Goal: Task Accomplishment & Management: Manage account settings

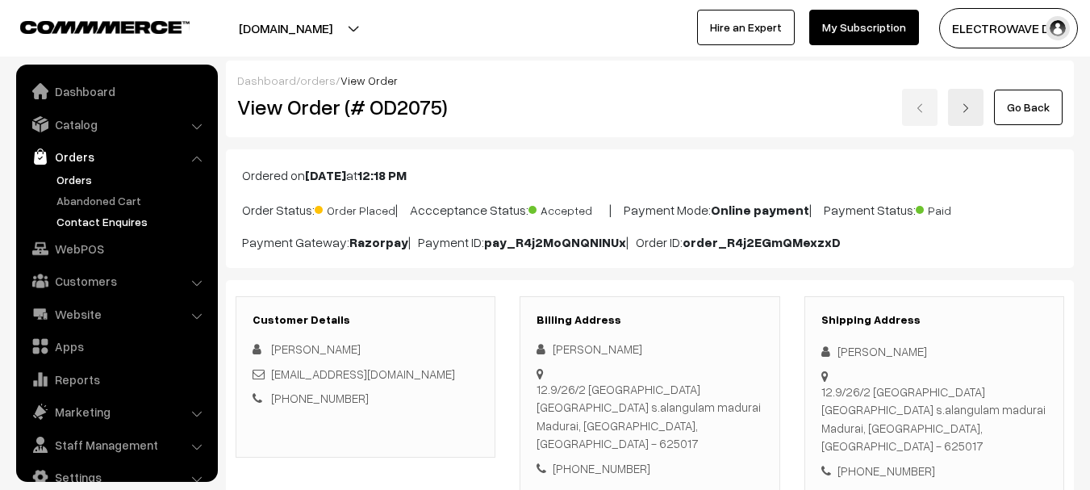
scroll to position [26, 0]
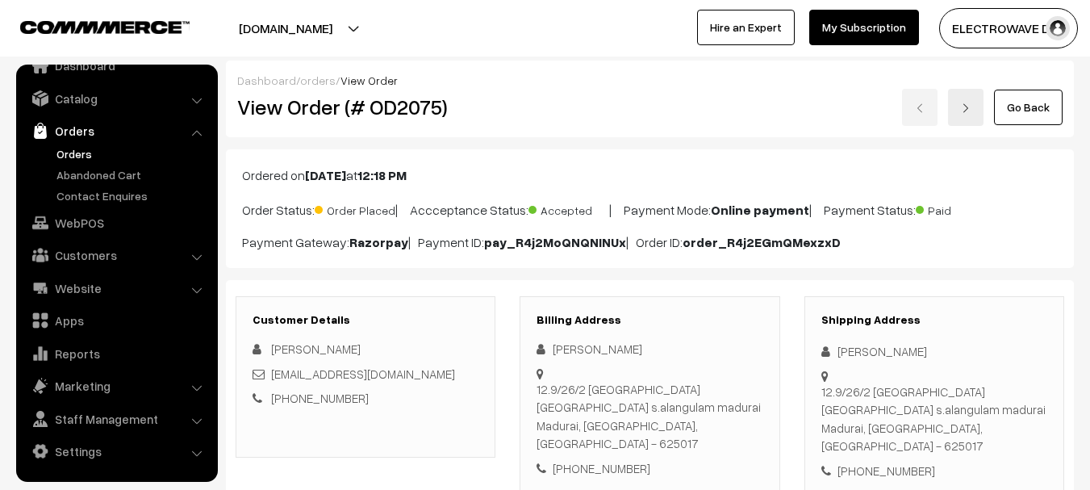
click at [73, 157] on link "Orders" at bounding box center [132, 153] width 160 height 17
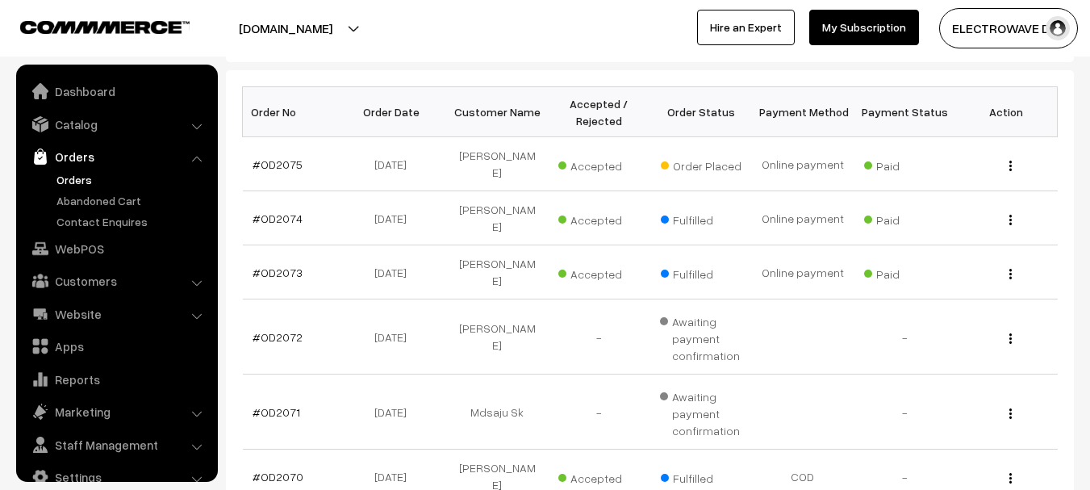
scroll to position [26, 0]
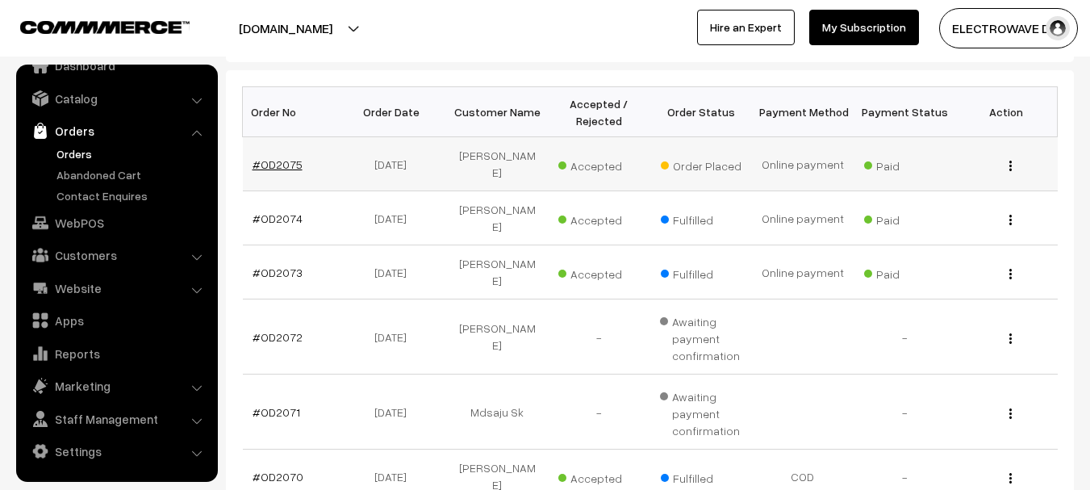
click at [263, 157] on link "#OD2075" at bounding box center [278, 164] width 50 height 14
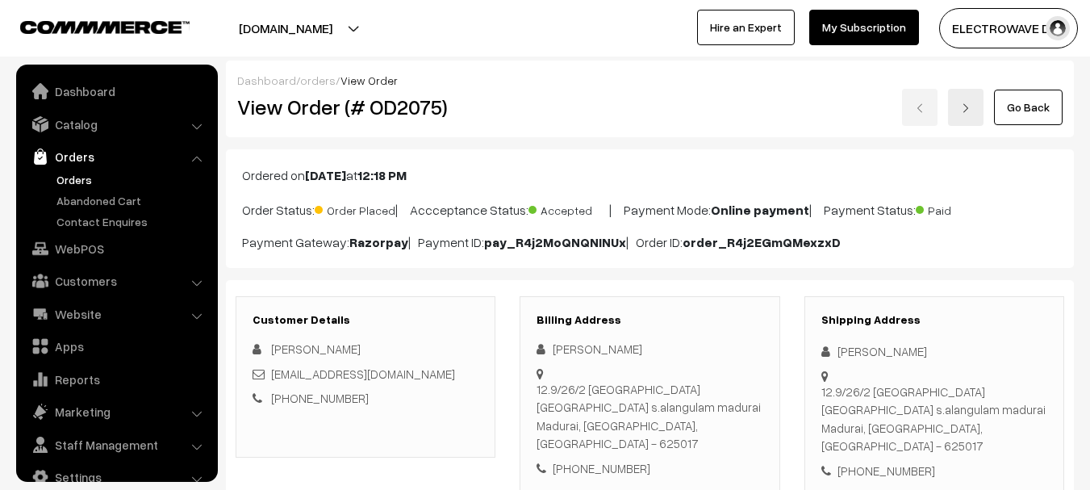
scroll to position [26, 0]
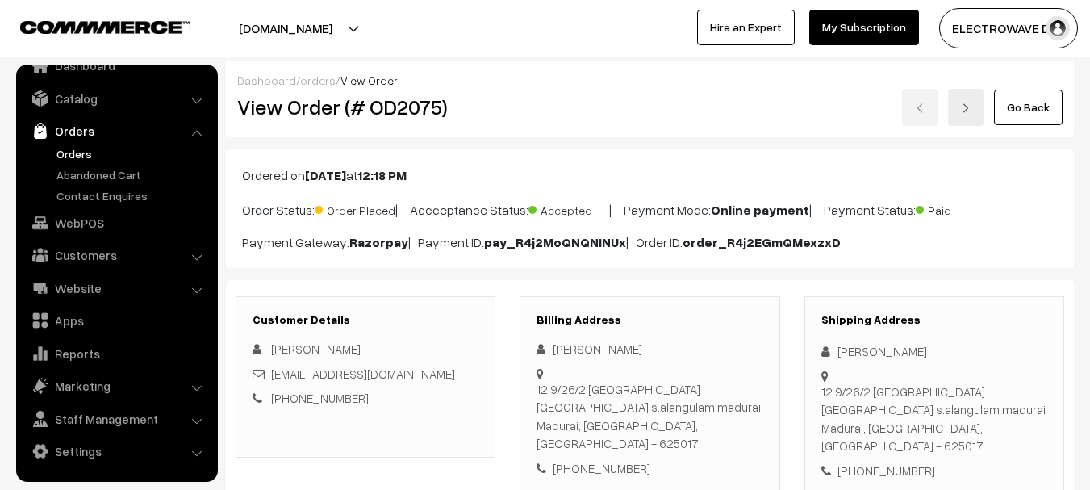
drag, startPoint x: 283, startPoint y: 13, endPoint x: 277, endPoint y: 54, distance: 41.7
click at [283, 17] on button "[DOMAIN_NAME]" at bounding box center [285, 28] width 207 height 40
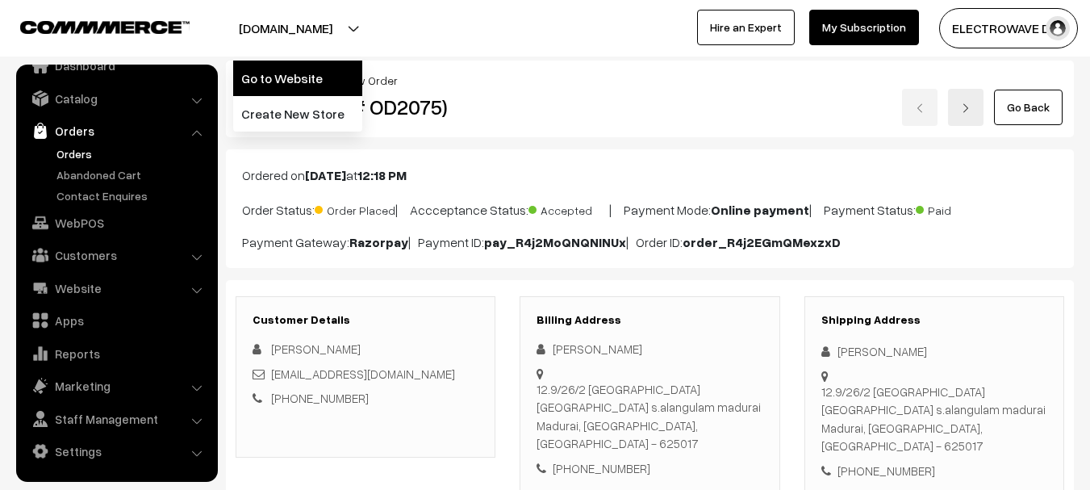
click at [277, 66] on link "Go to Website" at bounding box center [297, 79] width 129 height 36
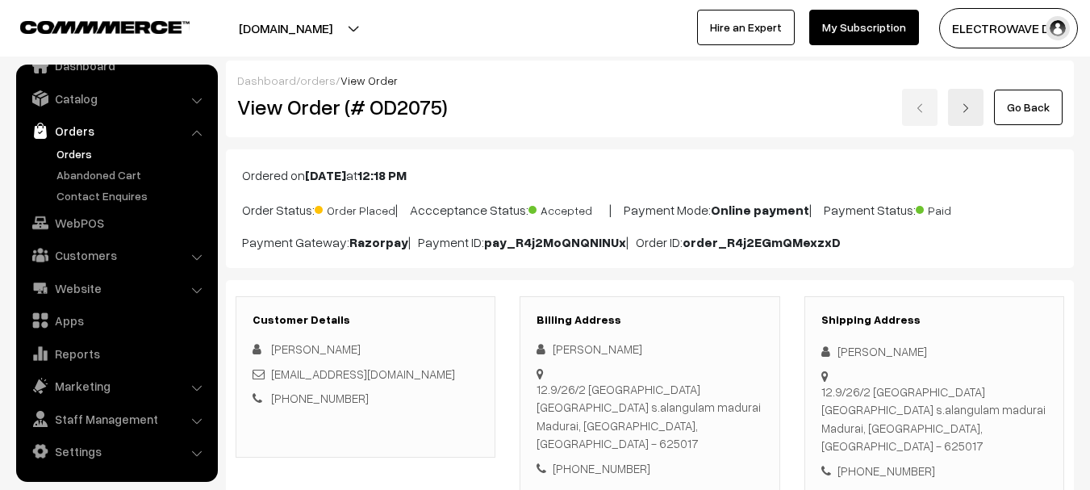
drag, startPoint x: 333, startPoint y: 24, endPoint x: 332, endPoint y: 35, distance: 10.6
click at [333, 25] on button "[DOMAIN_NAME]" at bounding box center [285, 28] width 207 height 40
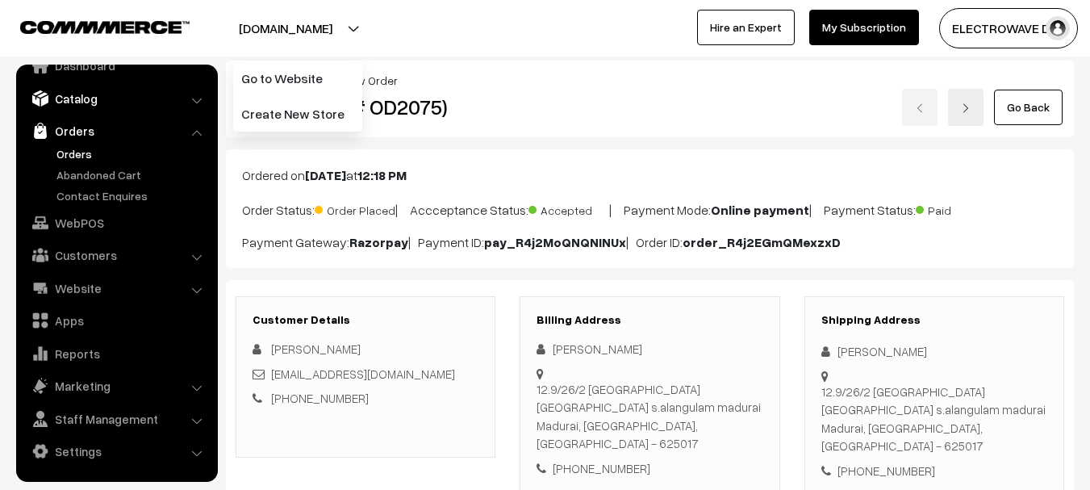
click at [77, 108] on link "Catalog" at bounding box center [116, 98] width 192 height 29
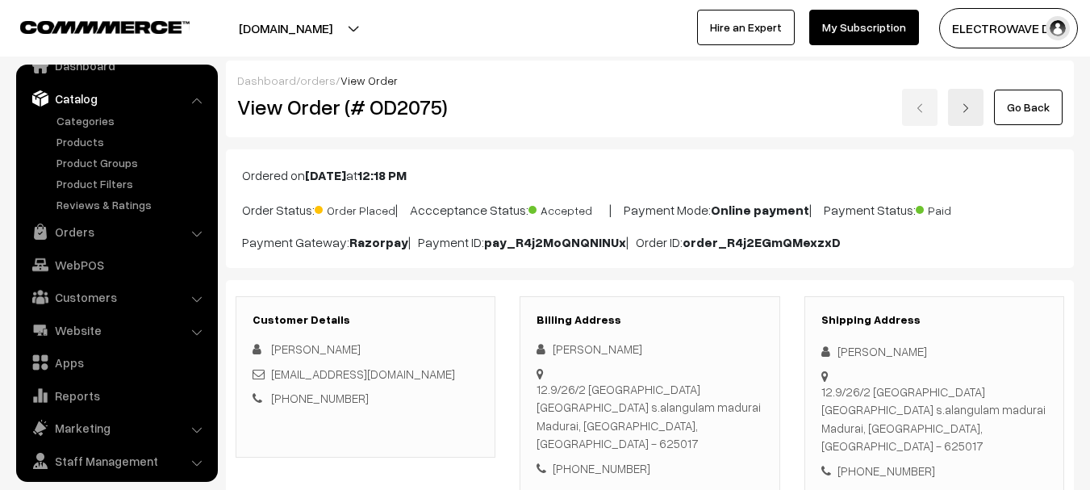
click at [72, 153] on ul "Categories" at bounding box center [117, 162] width 194 height 101
click at [72, 148] on link "Products" at bounding box center [132, 141] width 160 height 17
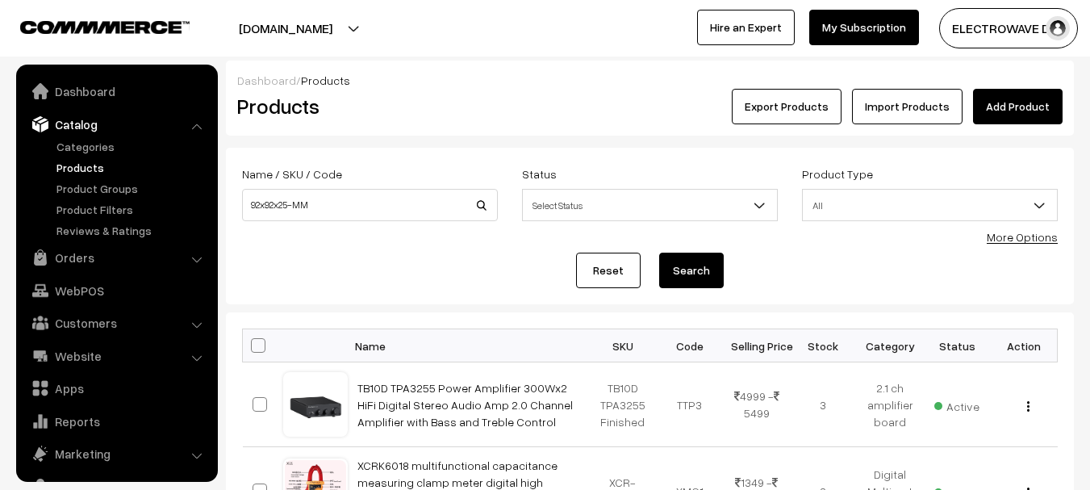
scroll to position [45, 0]
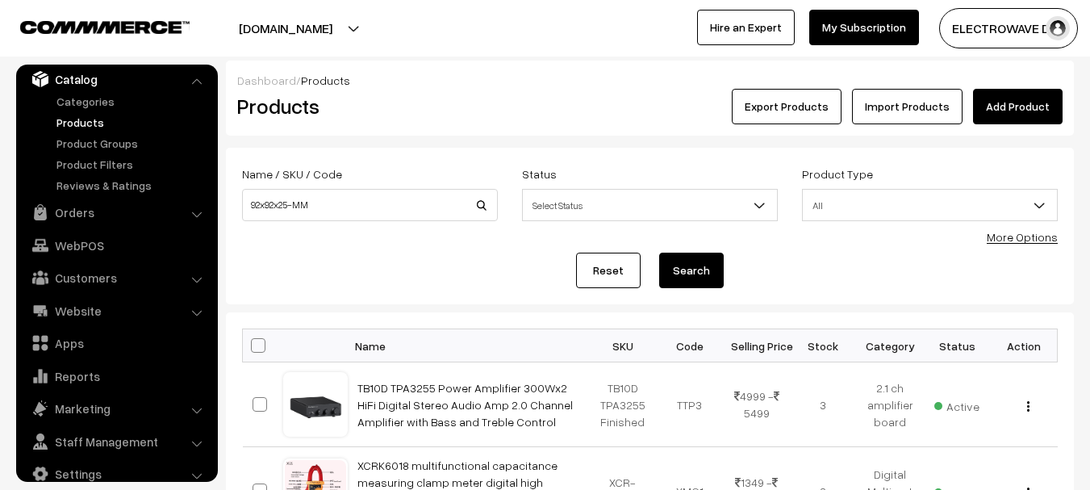
type input "92x92x25-MM"
click at [659, 253] on button "Search" at bounding box center [691, 271] width 65 height 36
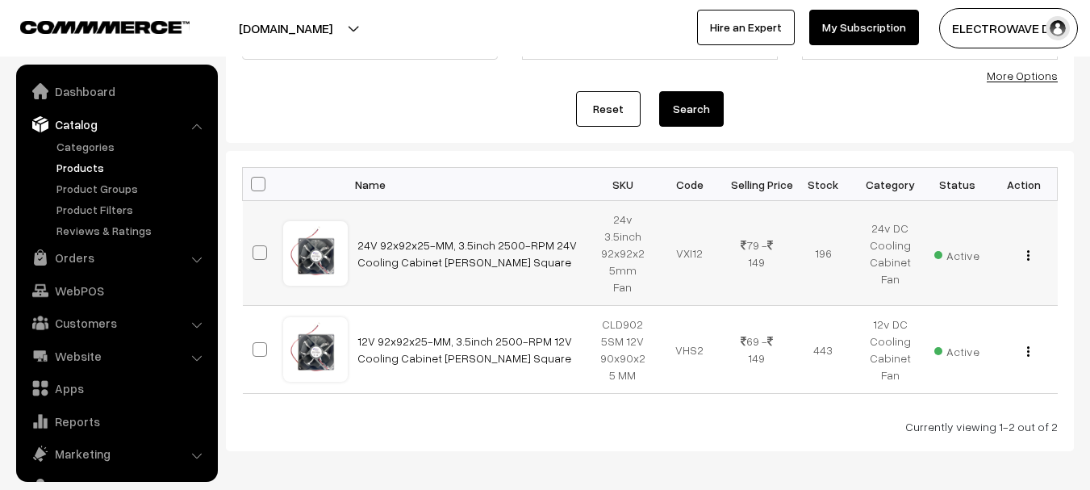
scroll to position [45, 0]
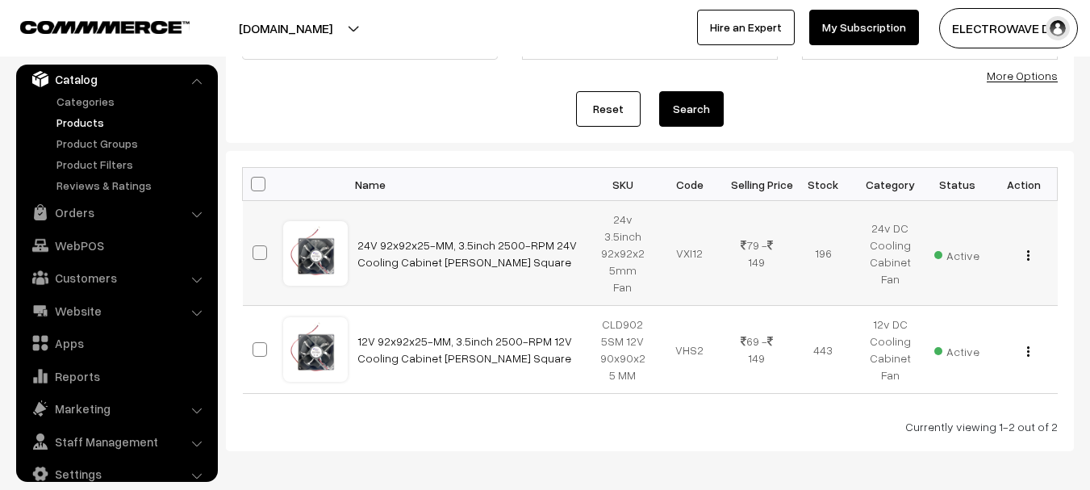
click at [1027, 250] on img "button" at bounding box center [1028, 255] width 2 height 10
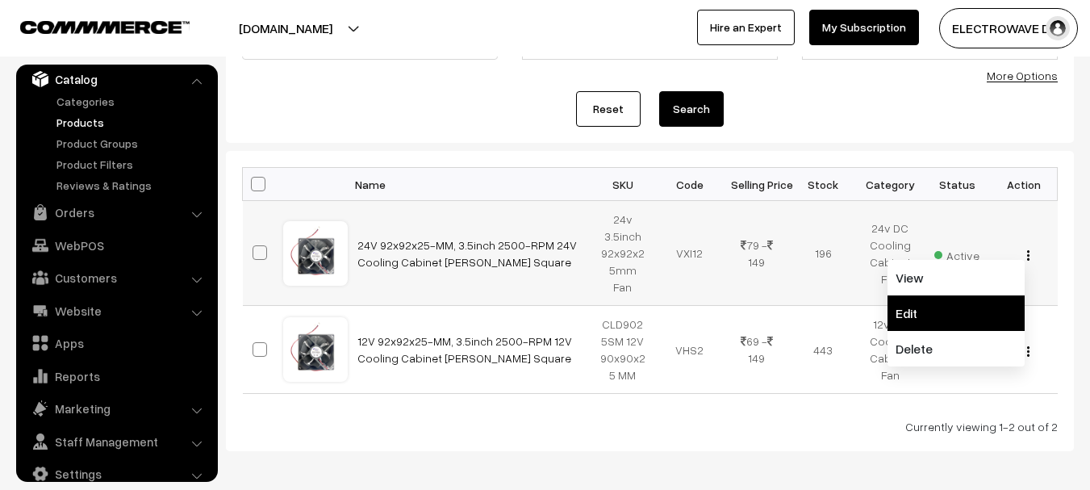
click at [935, 308] on link "Edit" at bounding box center [956, 313] width 137 height 36
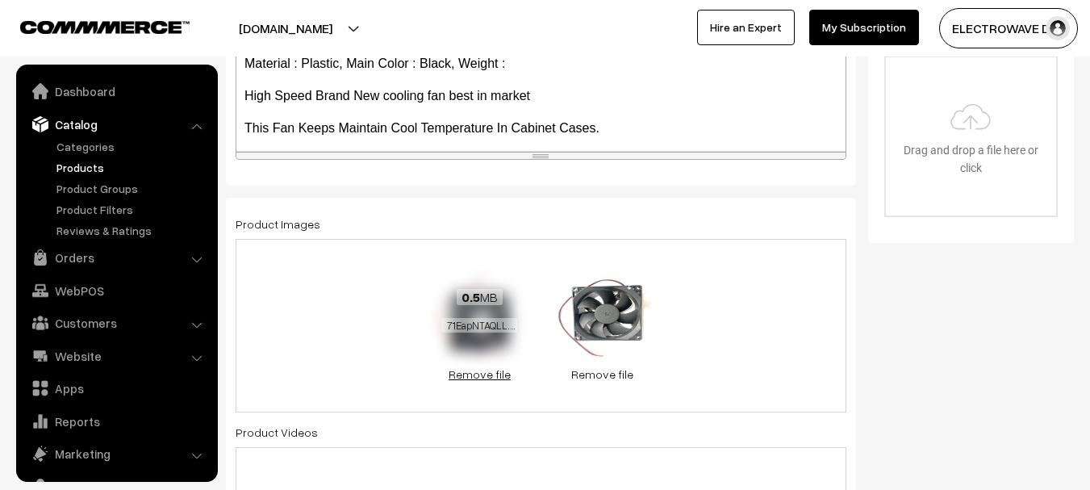
scroll to position [45, 0]
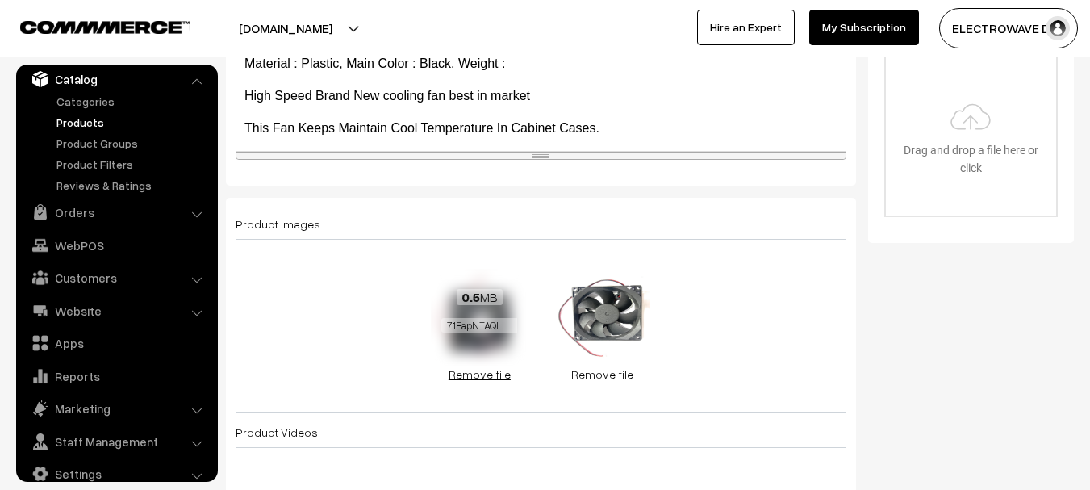
click at [491, 378] on link "Remove file" at bounding box center [479, 374] width 97 height 17
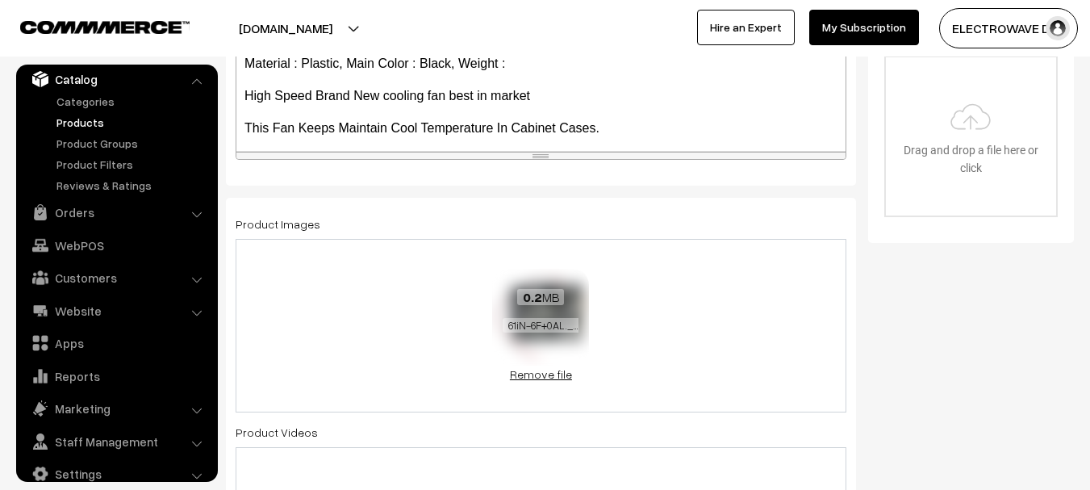
click at [568, 370] on link "Remove file" at bounding box center [540, 374] width 97 height 17
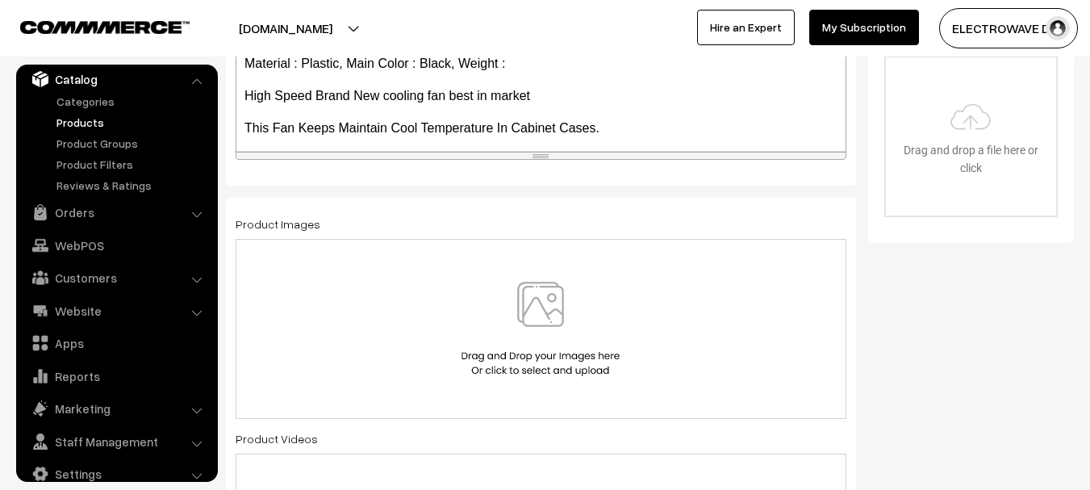
click at [609, 325] on img at bounding box center [541, 329] width 166 height 94
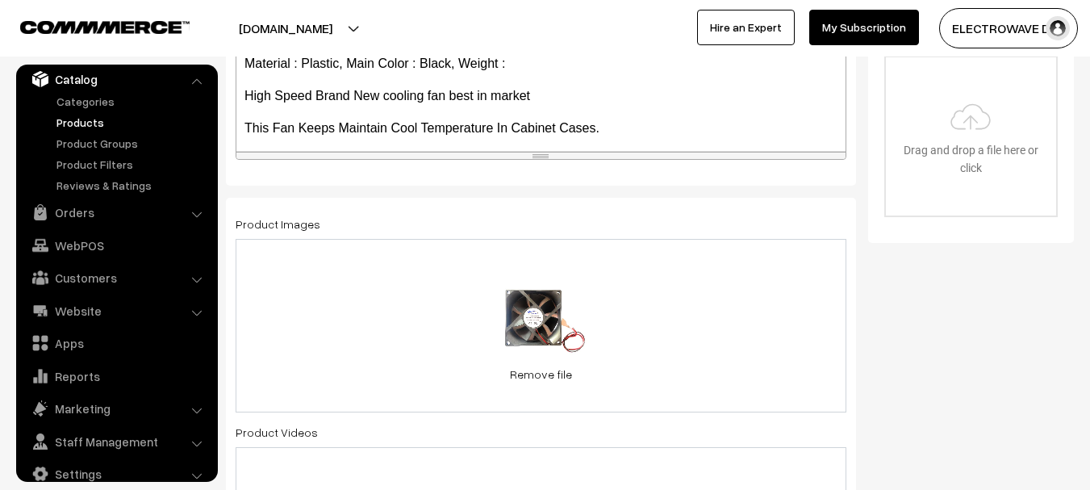
click at [616, 313] on div "18.8 KB 41ztkDpgxaL.jpg Check Error Remove file" at bounding box center [541, 326] width 611 height 174
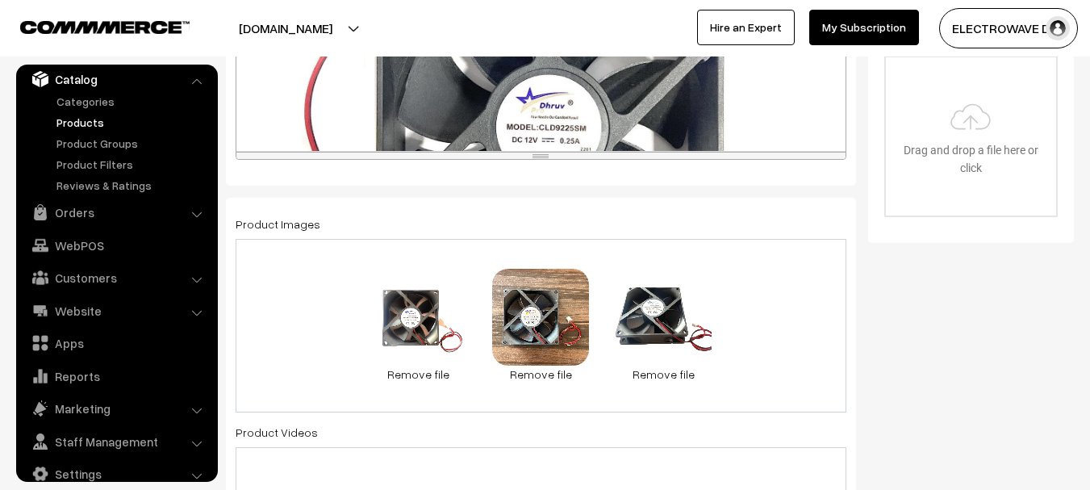
scroll to position [403, 0]
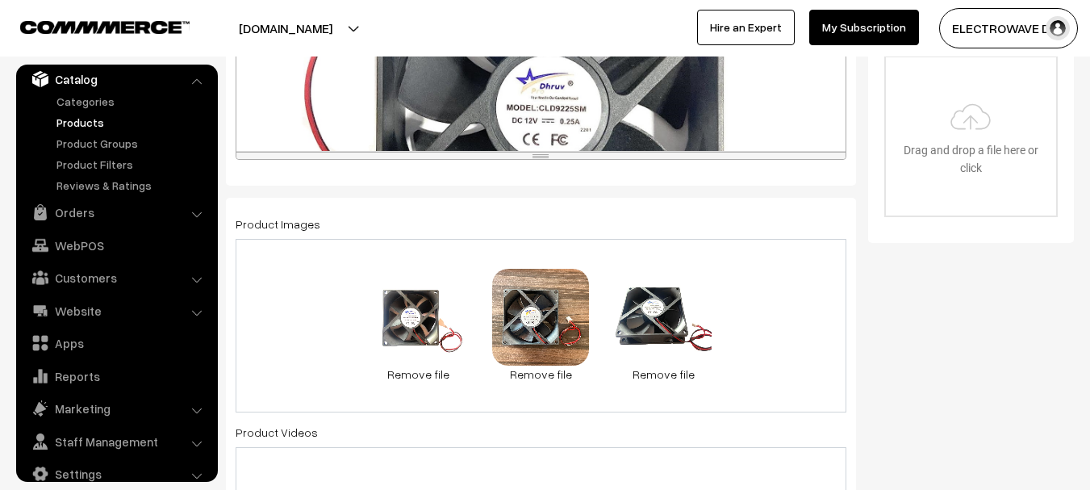
click at [566, 86] on div "About this item For Easy Connection of this fan 2 pin female socket is already …" at bounding box center [540, 50] width 609 height 202
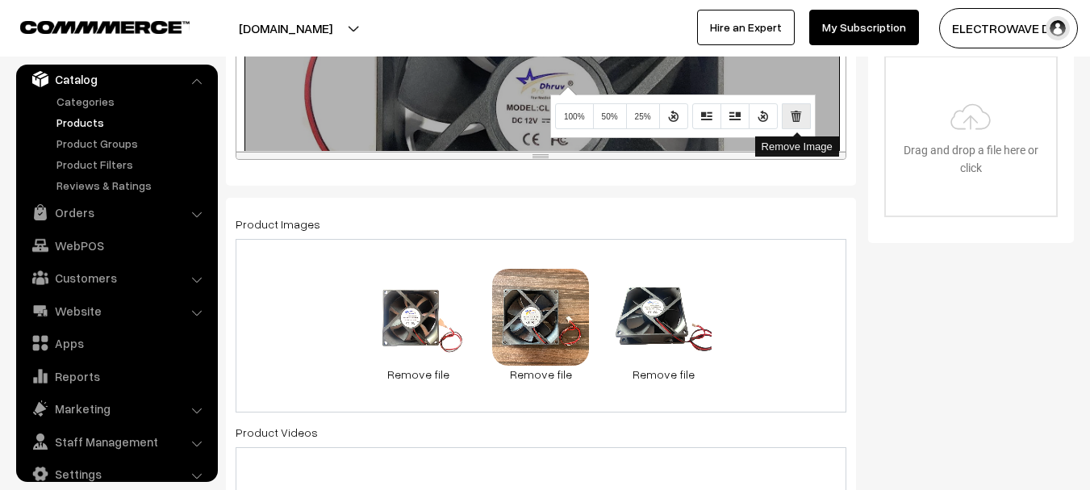
click at [800, 109] on icon "Remove Image" at bounding box center [796, 115] width 11 height 13
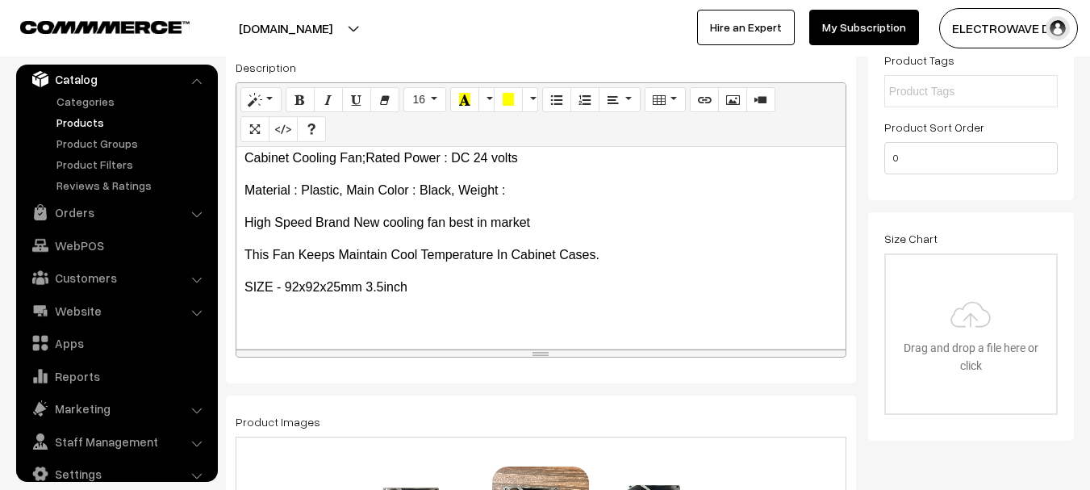
scroll to position [73, 0]
click at [630, 286] on p "SIZE - 92x92x25mm 3.5inch" at bounding box center [541, 285] width 593 height 19
click at [729, 102] on icon "Picture" at bounding box center [732, 99] width 11 height 13
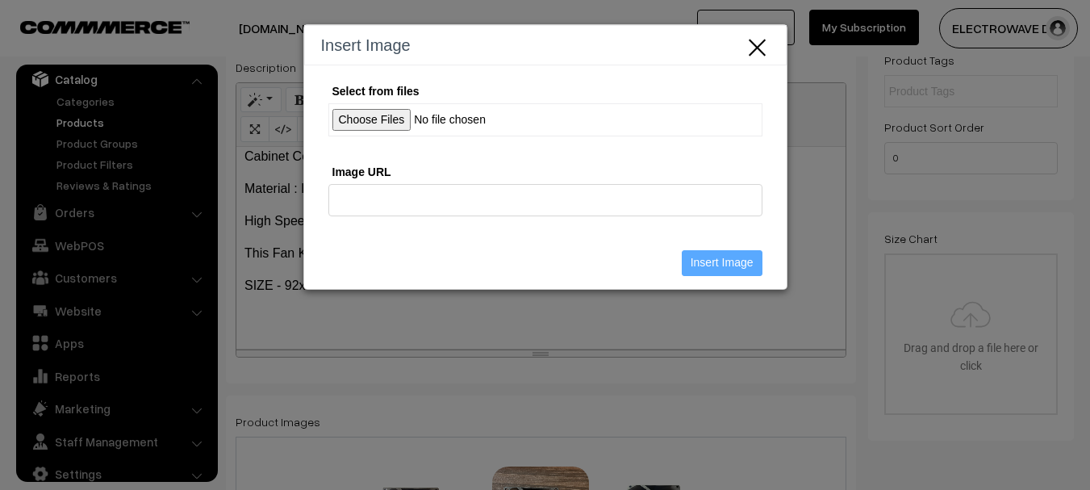
click at [398, 128] on input "Select from files" at bounding box center [545, 119] width 434 height 33
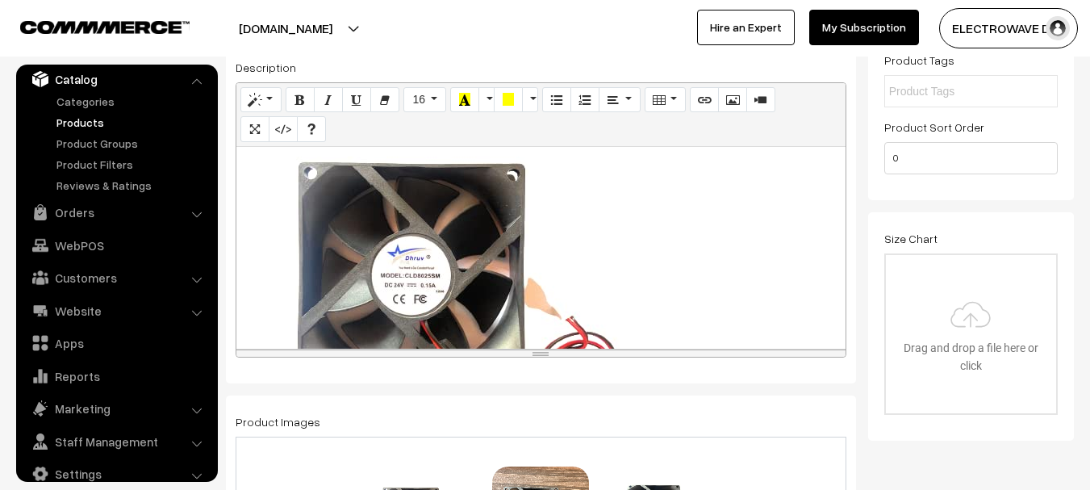
scroll to position [476, 0]
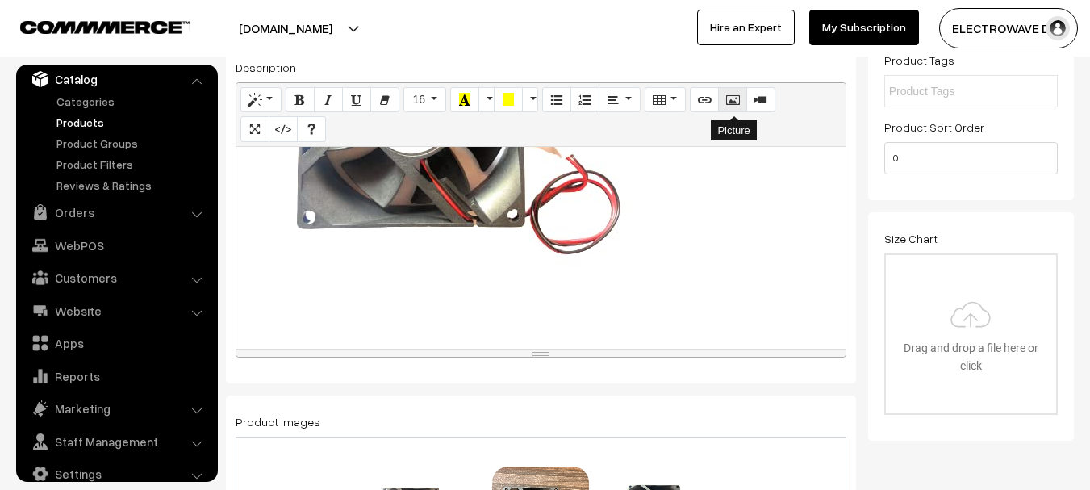
click at [738, 101] on icon "Picture" at bounding box center [732, 99] width 11 height 13
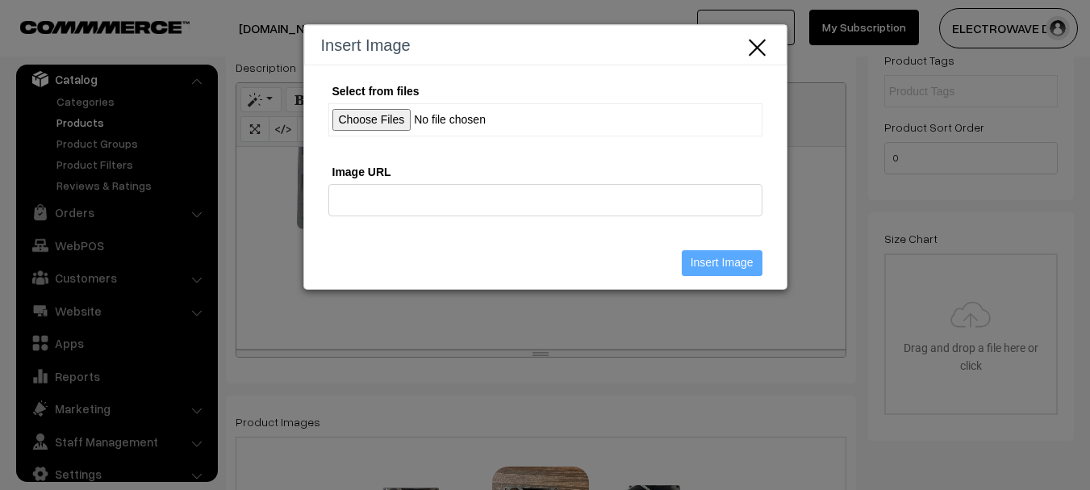
click at [391, 122] on input "Select from files" at bounding box center [545, 119] width 434 height 33
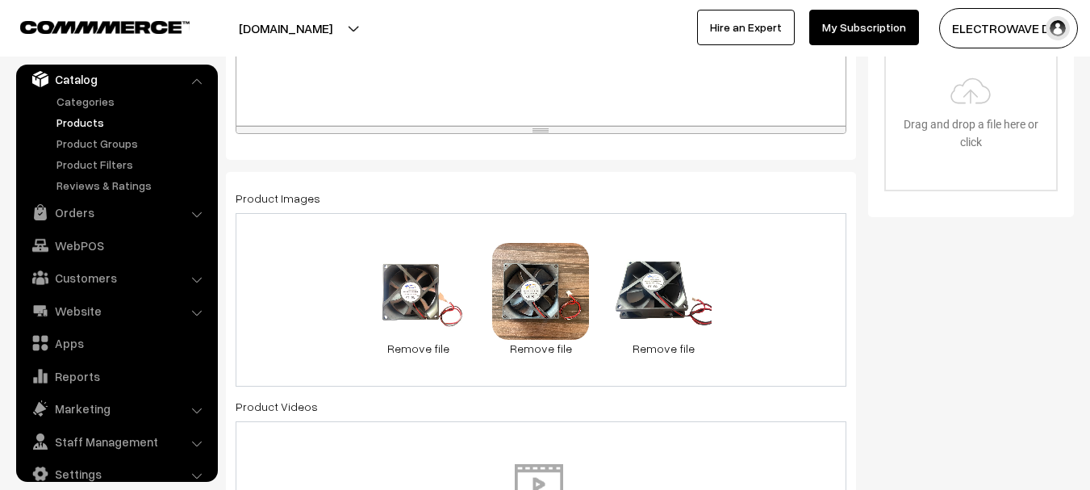
scroll to position [558, 0]
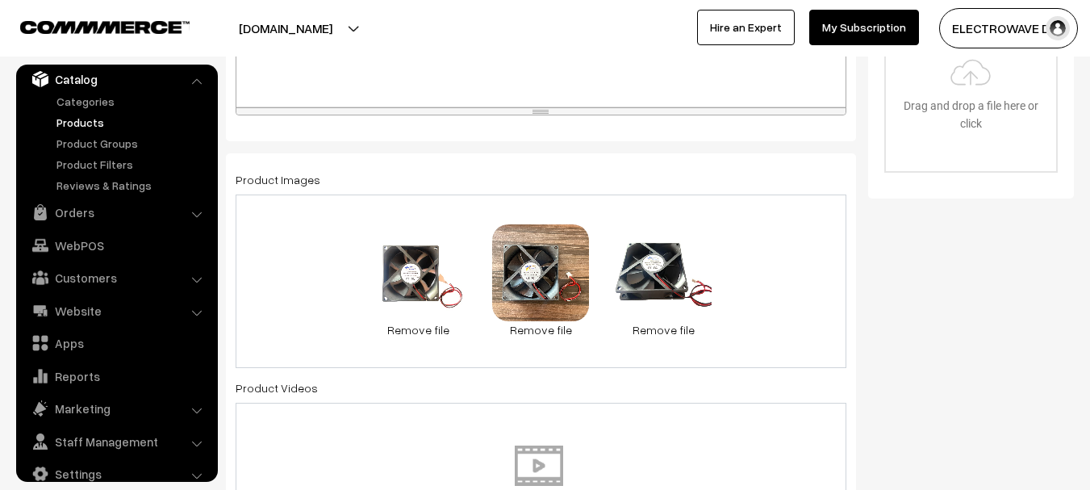
click at [747, 278] on div "18.8 KB 41ztkDpgxaL.jpg Check Error Remove file 0.4 MB 81gZvHK-vSL._SL1500_.jpg…" at bounding box center [541, 281] width 611 height 174
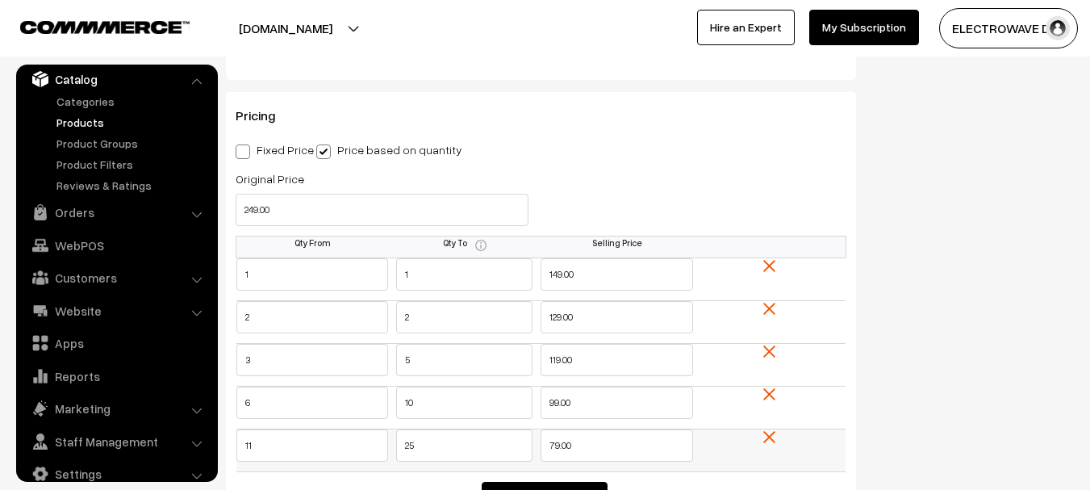
scroll to position [1527, 0]
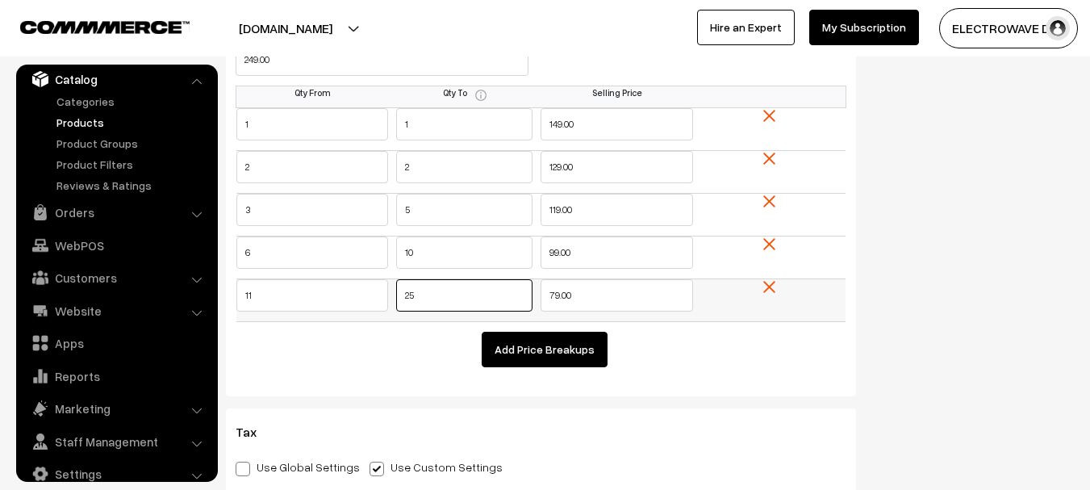
drag, startPoint x: 486, startPoint y: 290, endPoint x: 379, endPoint y: 295, distance: 106.7
click at [379, 295] on tr "11 25 79.00" at bounding box center [541, 300] width 610 height 43
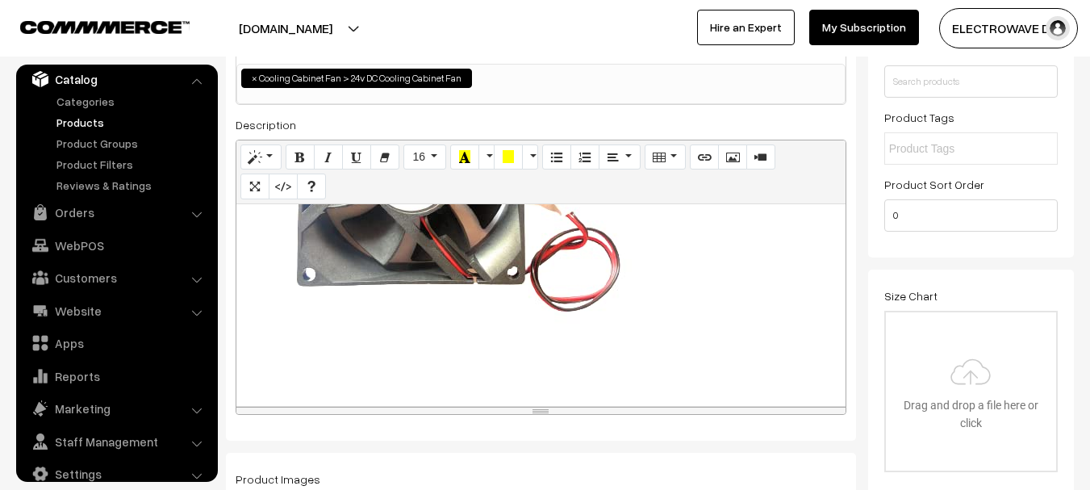
scroll to position [0, 0]
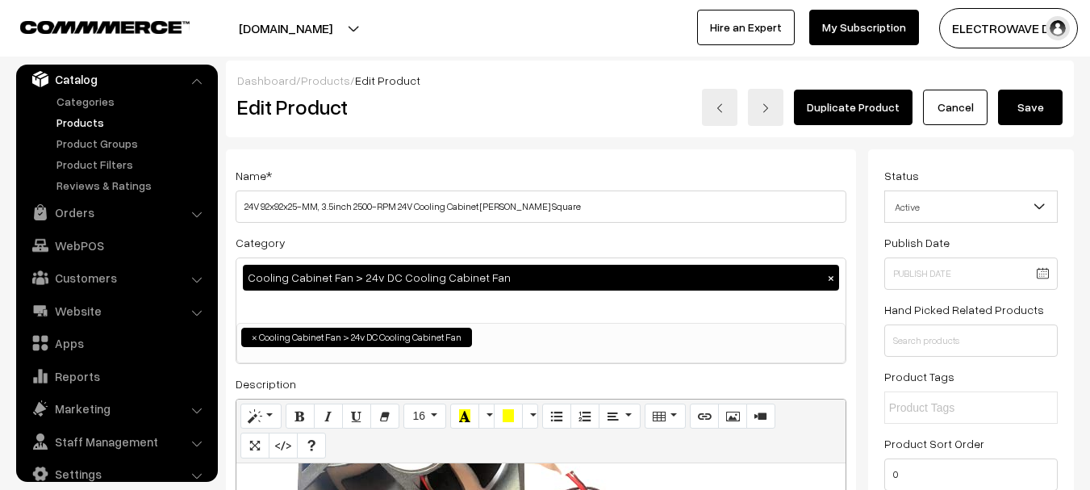
click at [1028, 102] on button "Save" at bounding box center [1030, 108] width 65 height 36
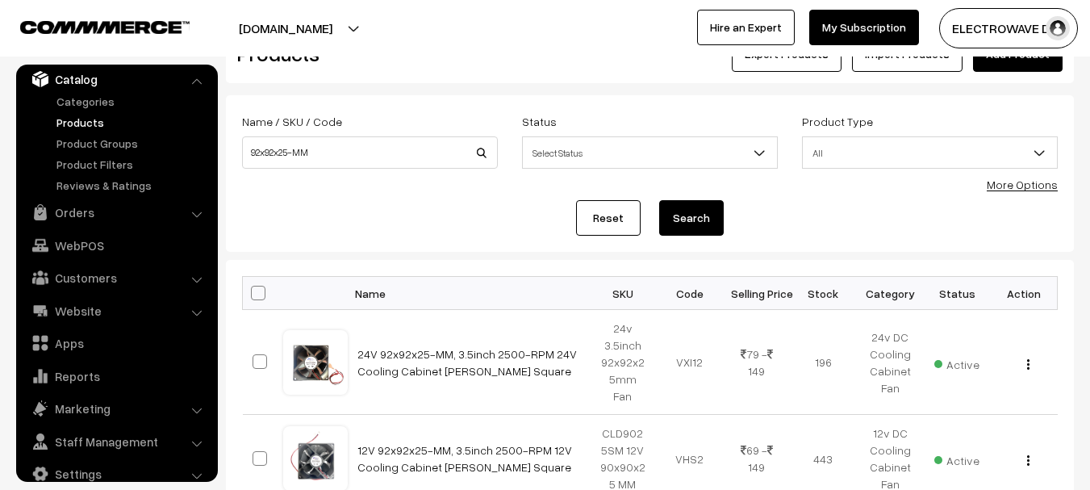
scroll to position [81, 0]
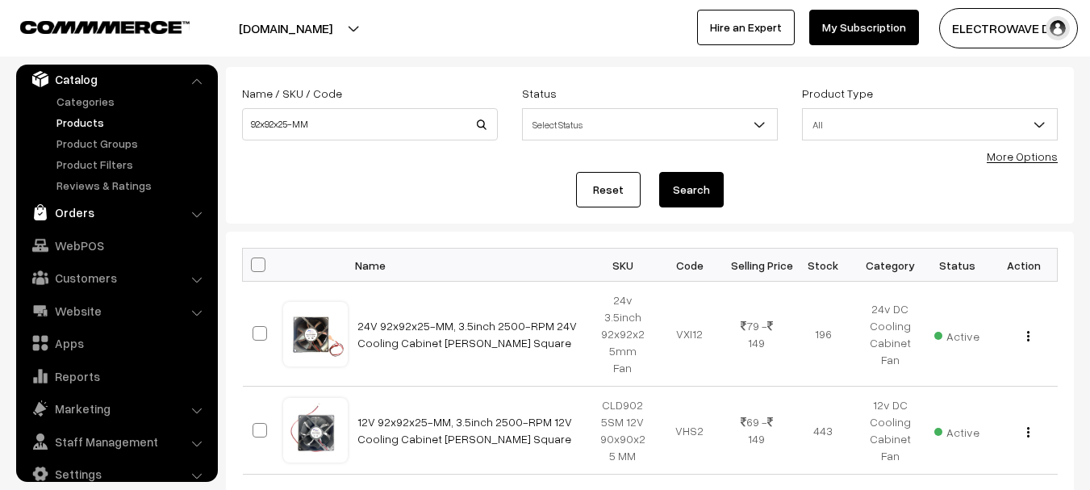
click at [74, 213] on link "Orders" at bounding box center [116, 212] width 192 height 29
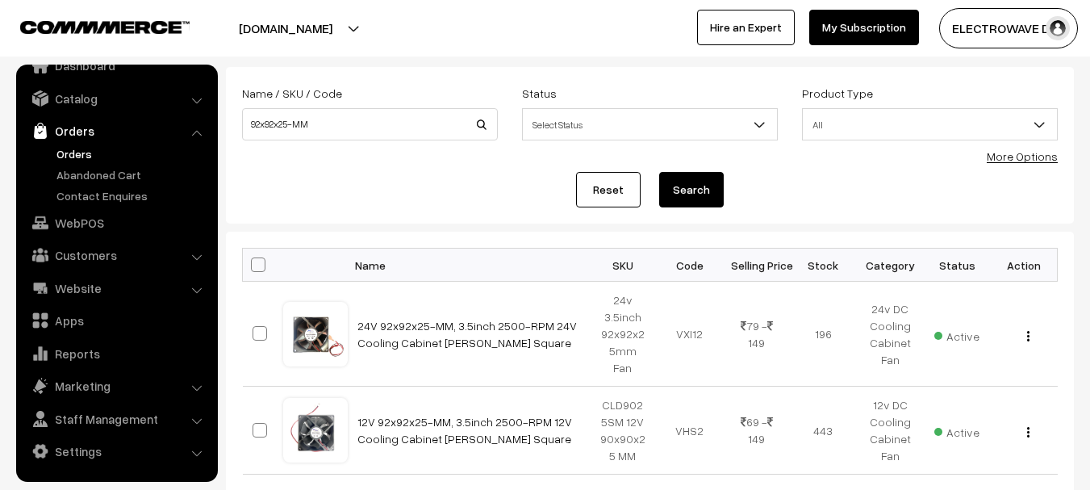
click at [72, 157] on link "Orders" at bounding box center [132, 153] width 160 height 17
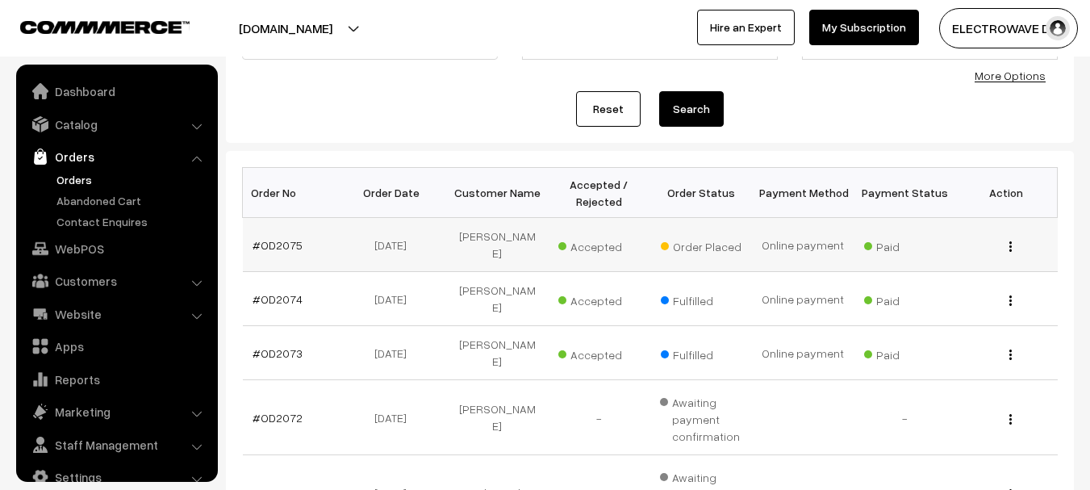
scroll to position [26, 0]
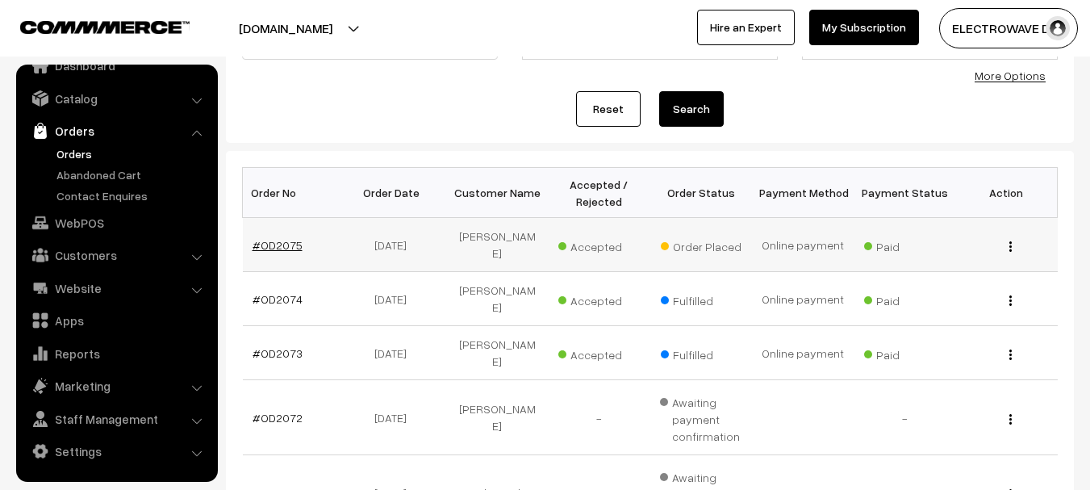
click at [264, 238] on link "#OD2075" at bounding box center [278, 245] width 50 height 14
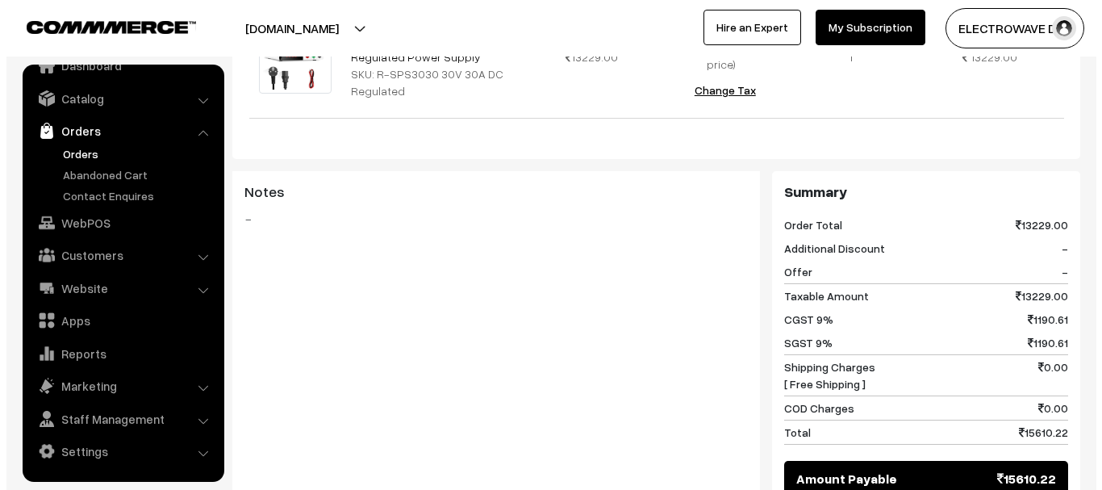
scroll to position [726, 0]
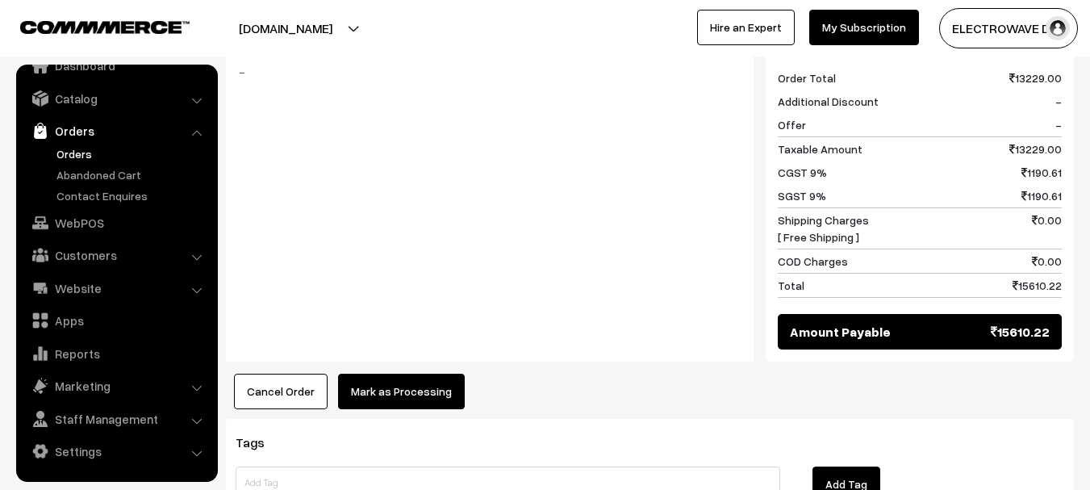
click at [413, 377] on button "Mark as Processing" at bounding box center [401, 392] width 127 height 36
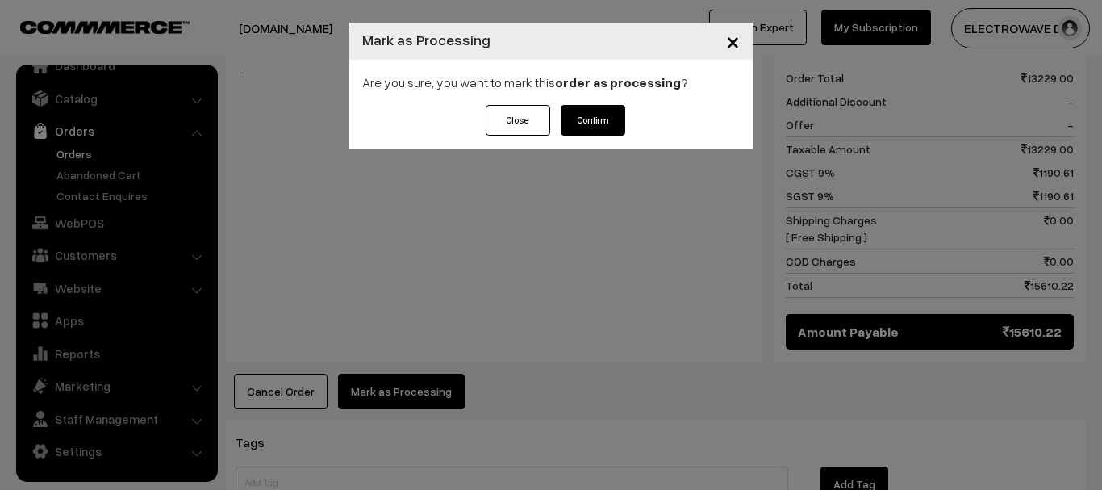
click at [605, 117] on button "Confirm" at bounding box center [593, 120] width 65 height 31
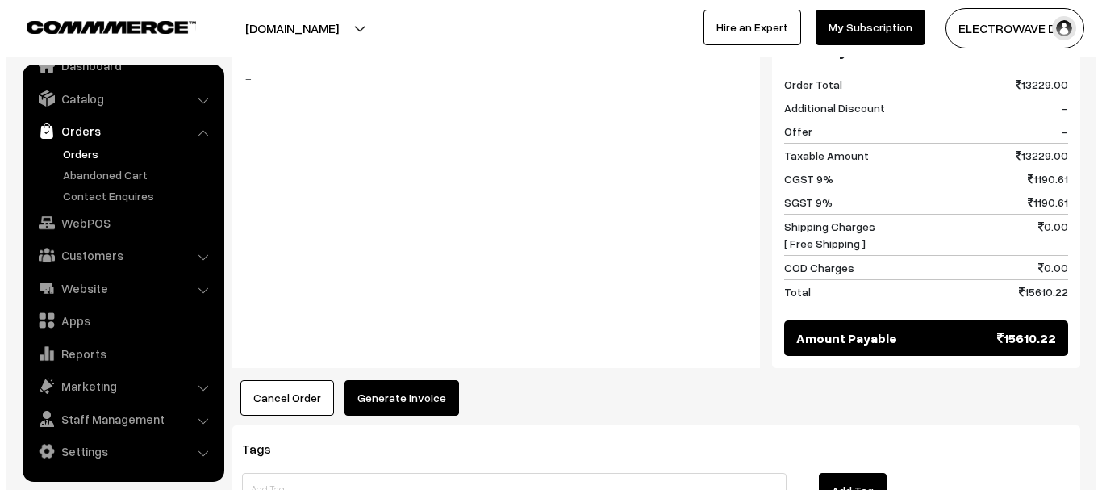
scroll to position [807, 0]
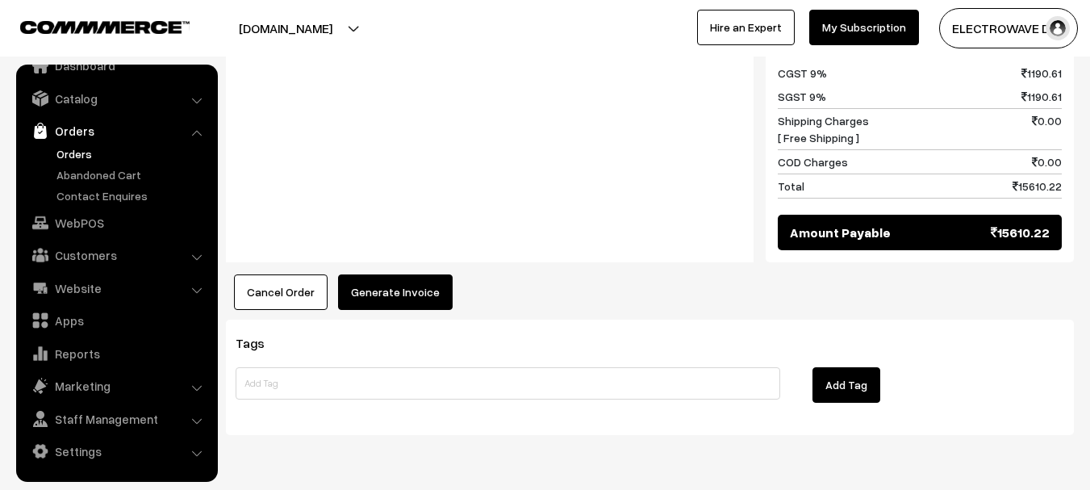
click at [424, 274] on button "Generate Invoice" at bounding box center [395, 292] width 115 height 36
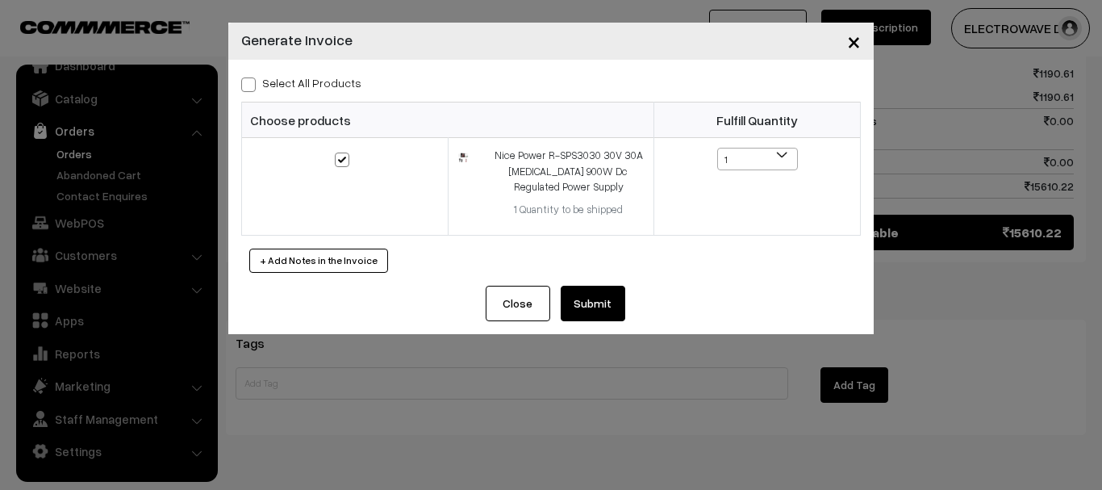
click at [600, 319] on button "Submit" at bounding box center [593, 304] width 65 height 36
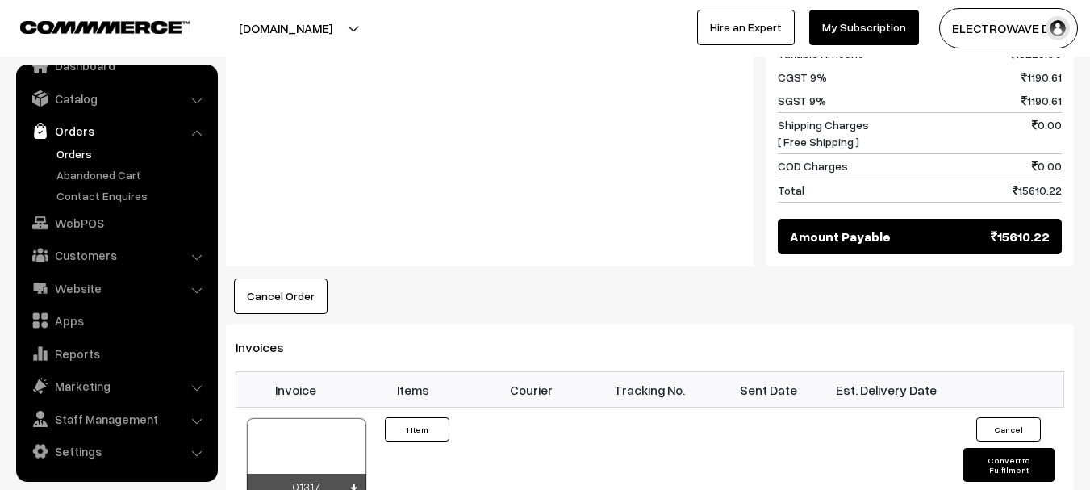
scroll to position [888, 0]
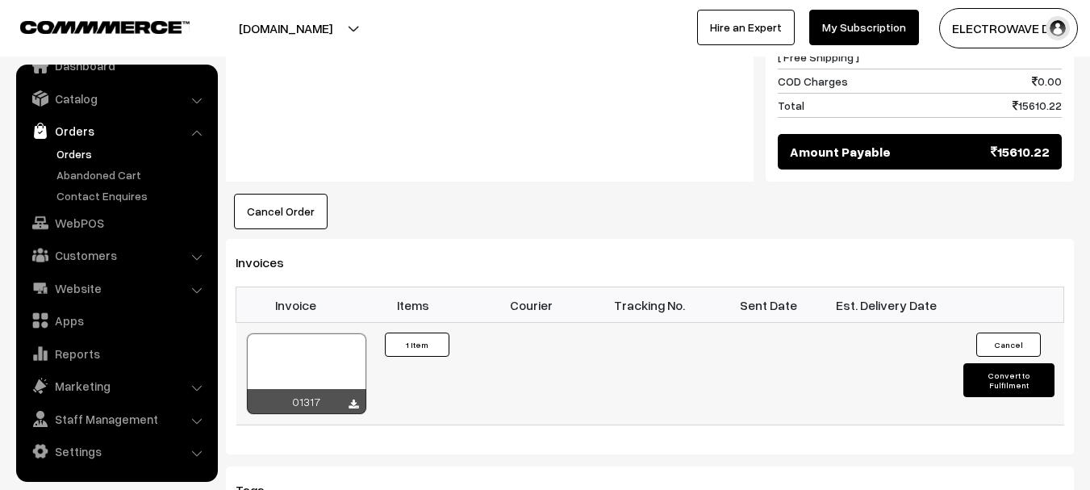
click at [324, 341] on div at bounding box center [306, 373] width 119 height 81
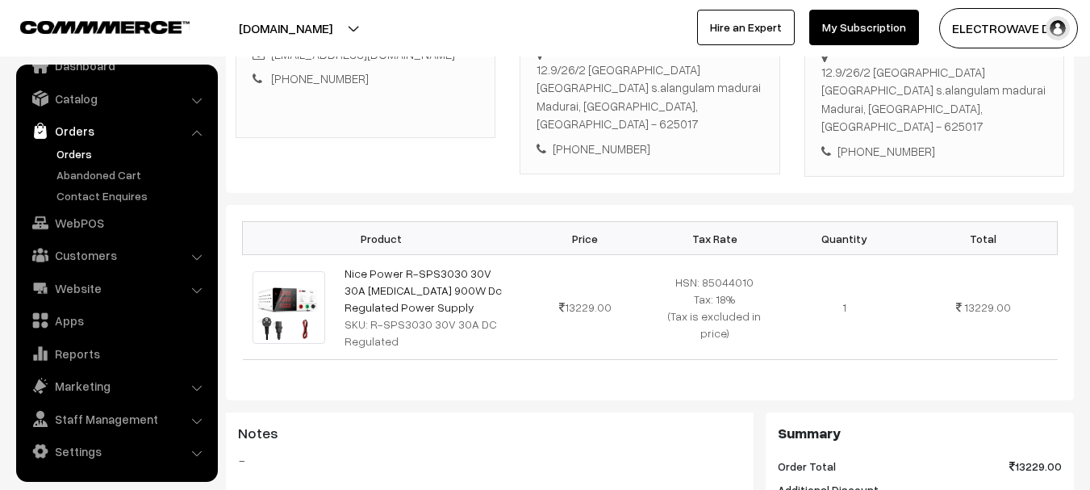
scroll to position [81, 0]
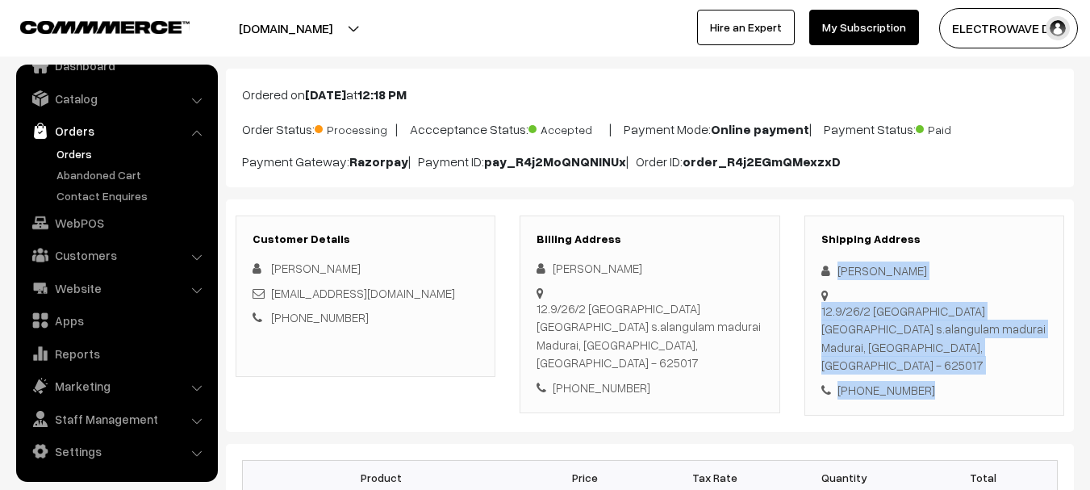
drag, startPoint x: 830, startPoint y: 257, endPoint x: 973, endPoint y: 405, distance: 205.5
click at [973, 405] on div "Customer Details Vipul Gopikannan giritharan0693@gmail.com +91 9787841546 Billi…" at bounding box center [650, 315] width 848 height 233
copy div "Vipul Gopikannan 12.9/26/2 kumaran nagar first main street s.alangulam madurai …"
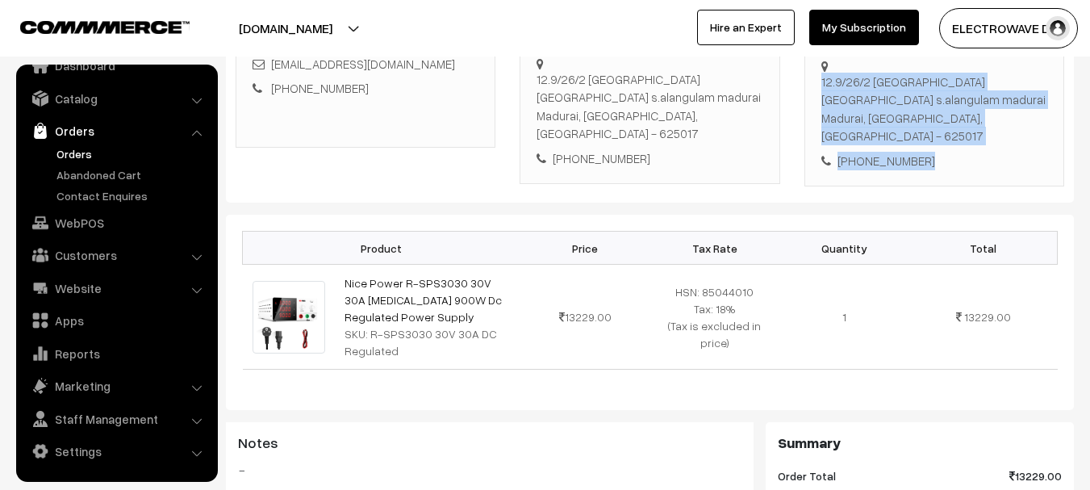
scroll to position [161, 0]
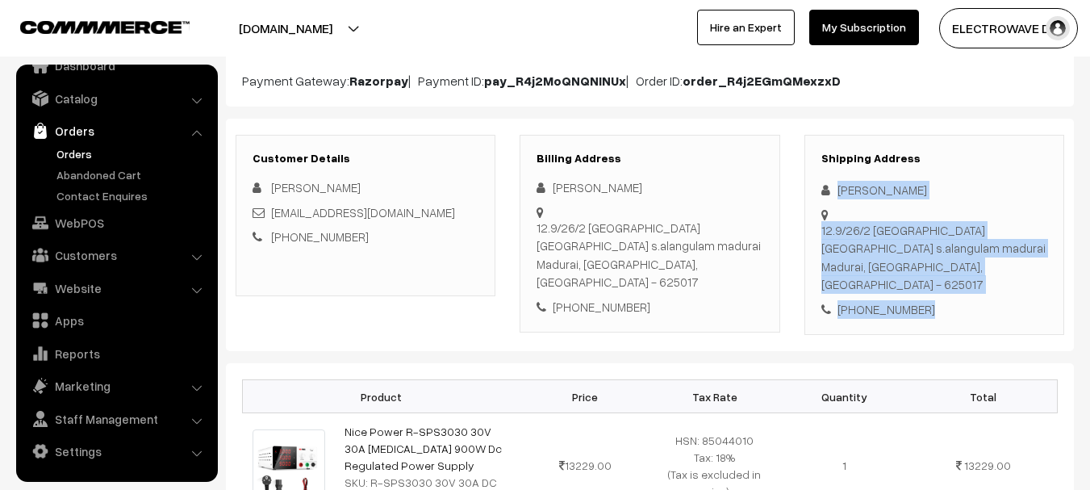
copy div "Vipul Gopikannan 12.9/26/2 kumaran nagar first main street s.alangulam madurai …"
click at [76, 148] on link "Orders" at bounding box center [132, 153] width 160 height 17
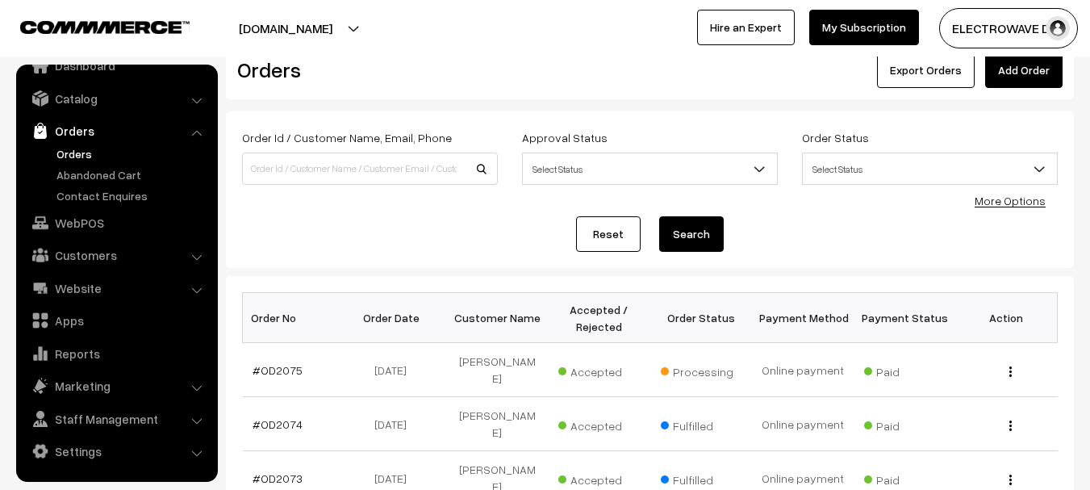
scroll to position [32, 0]
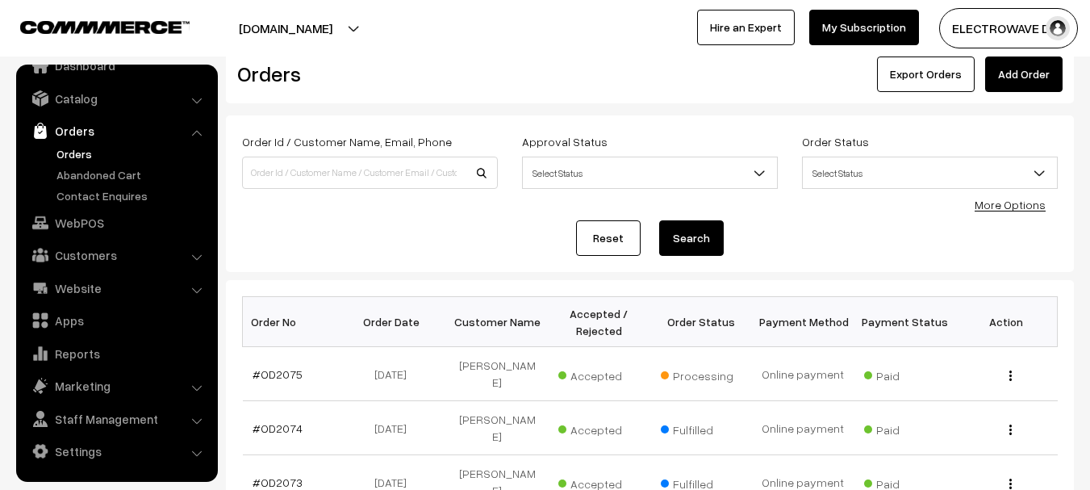
click at [72, 151] on link "Orders" at bounding box center [132, 153] width 160 height 17
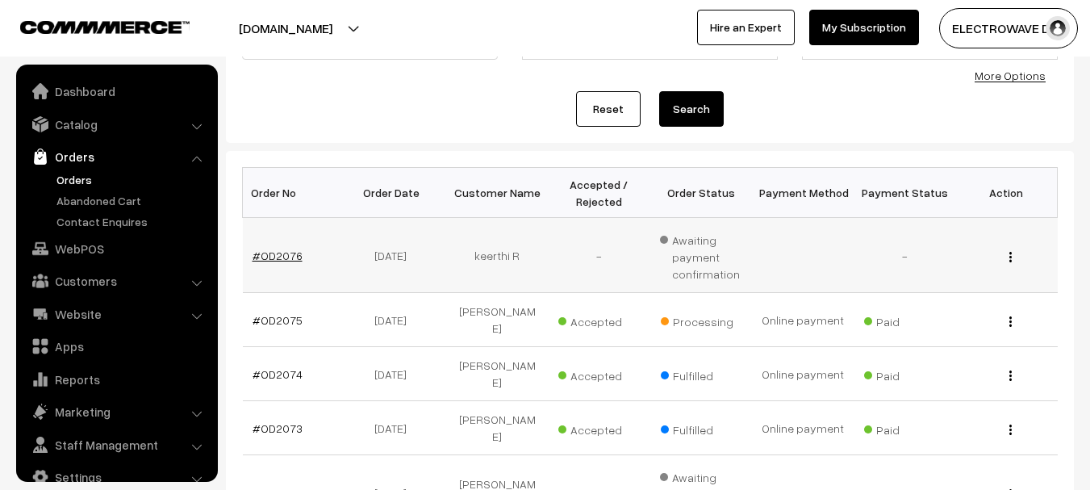
scroll to position [26, 0]
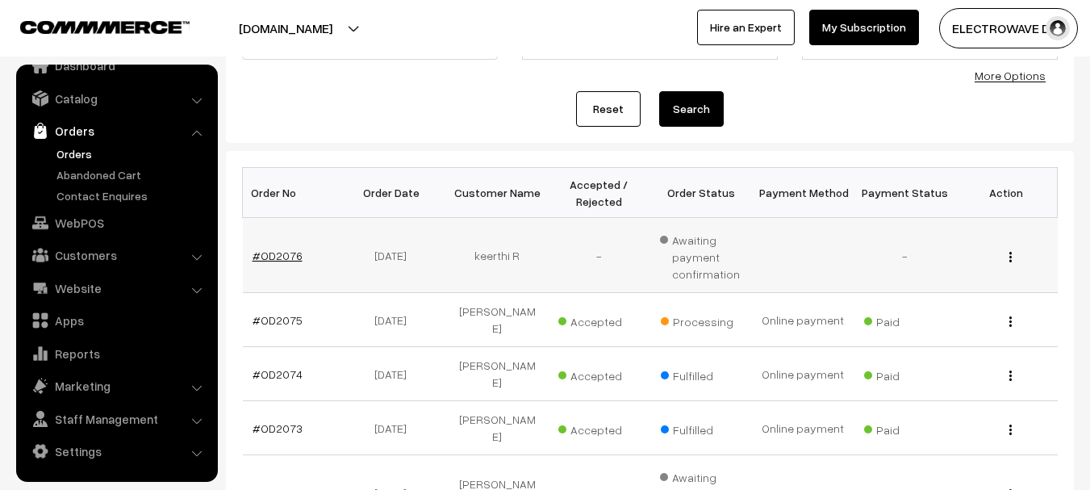
click at [283, 256] on link "#OD2076" at bounding box center [278, 256] width 50 height 14
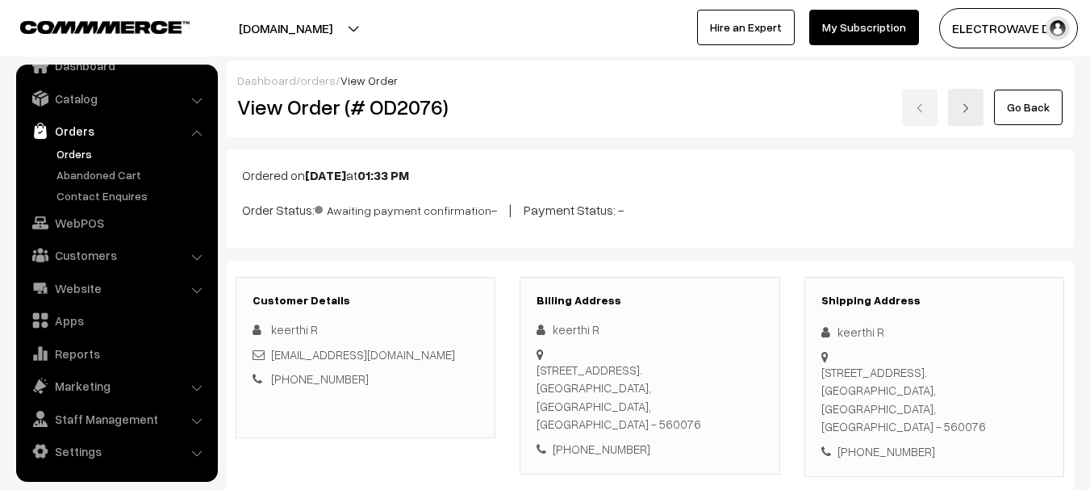
click at [71, 147] on link "Orders" at bounding box center [132, 153] width 160 height 17
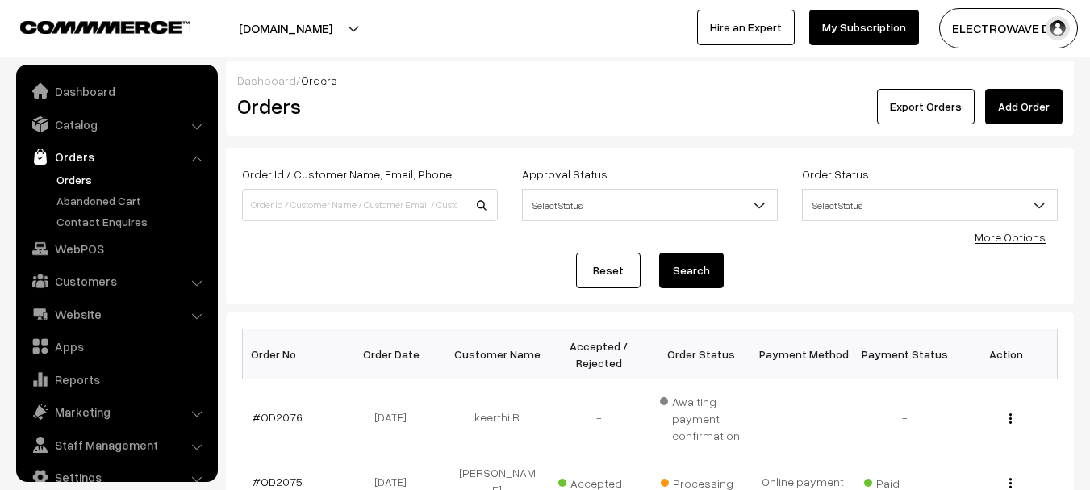
scroll to position [26, 0]
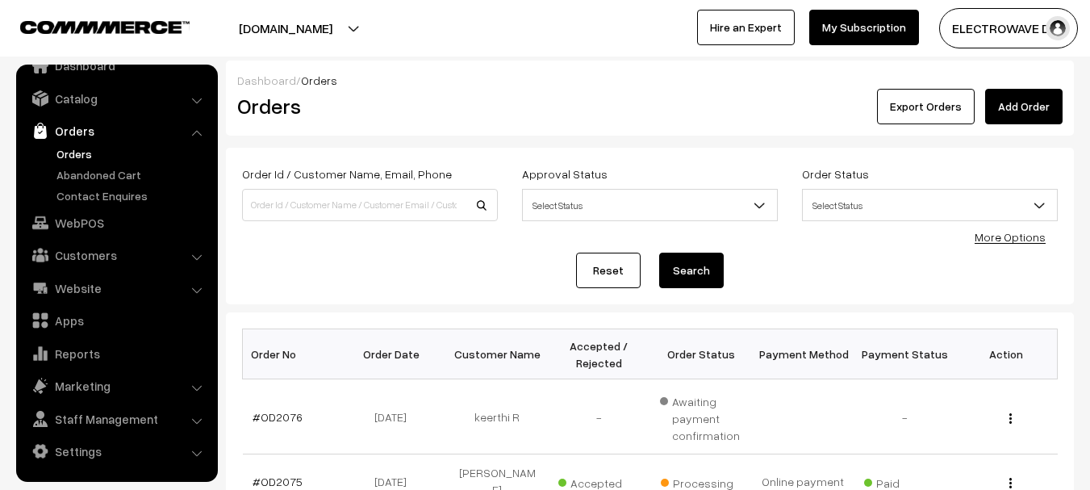
click at [60, 157] on link "Orders" at bounding box center [132, 153] width 160 height 17
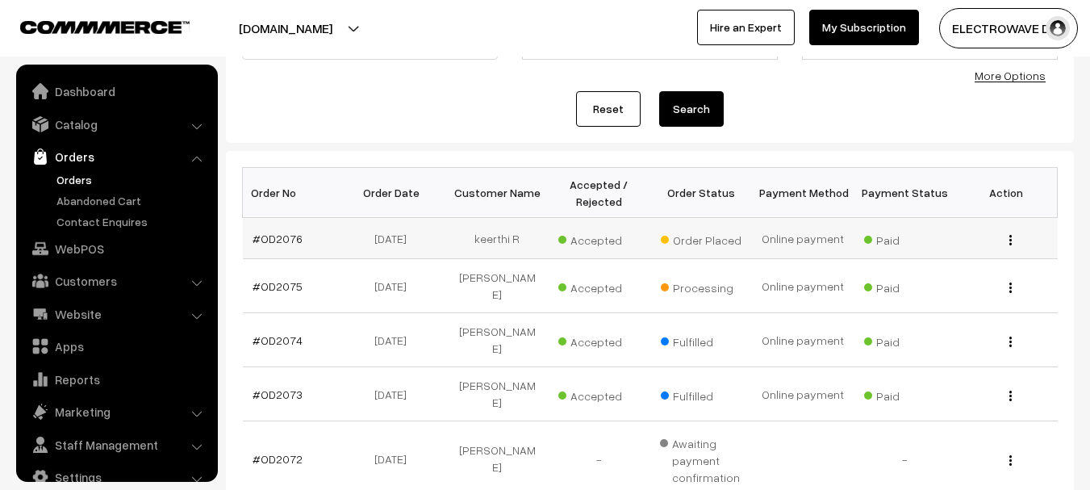
scroll to position [26, 0]
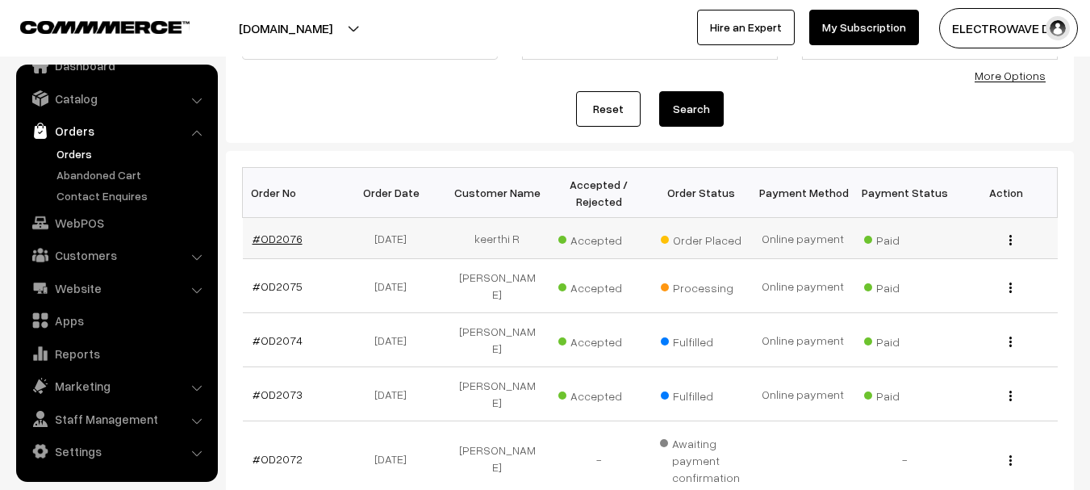
click at [274, 242] on link "#OD2076" at bounding box center [278, 239] width 50 height 14
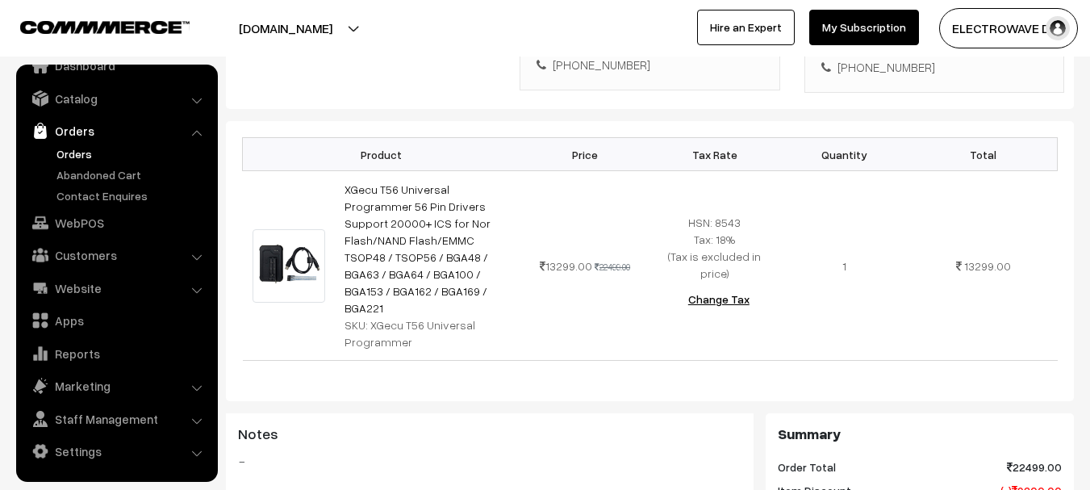
scroll to position [807, 0]
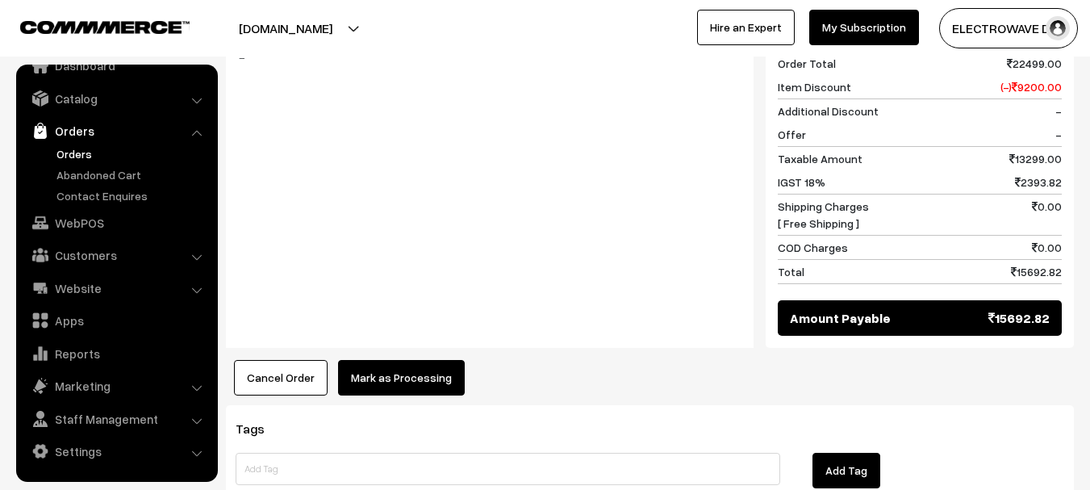
click at [391, 360] on button "Mark as Processing" at bounding box center [401, 378] width 127 height 36
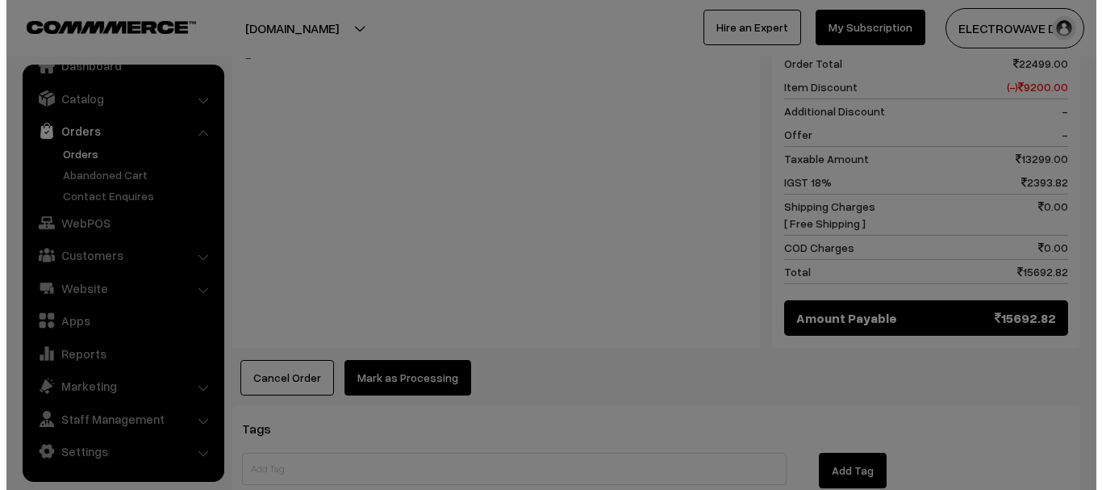
scroll to position [790, 0]
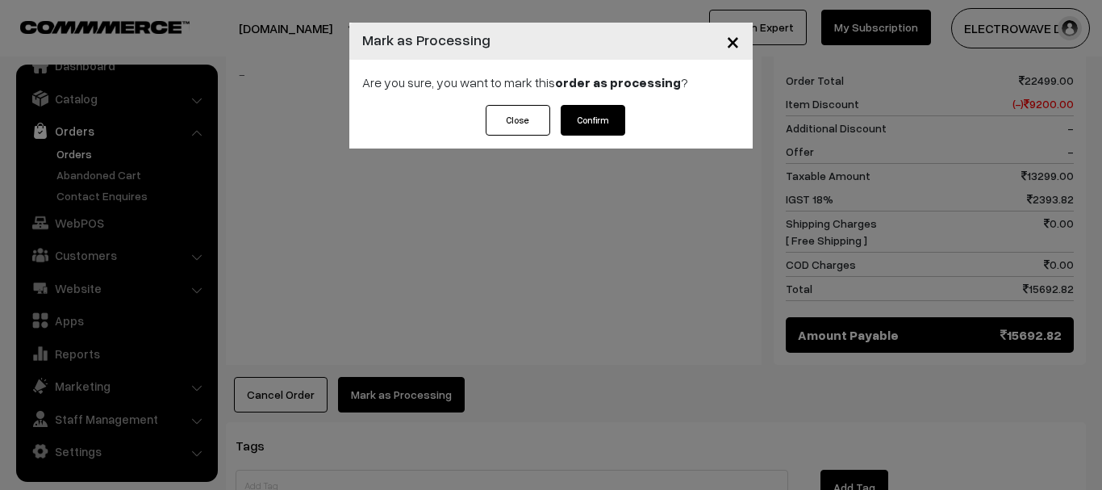
click at [610, 138] on div "Close Confirm" at bounding box center [550, 127] width 403 height 44
click at [610, 128] on button "Confirm" at bounding box center [593, 120] width 65 height 31
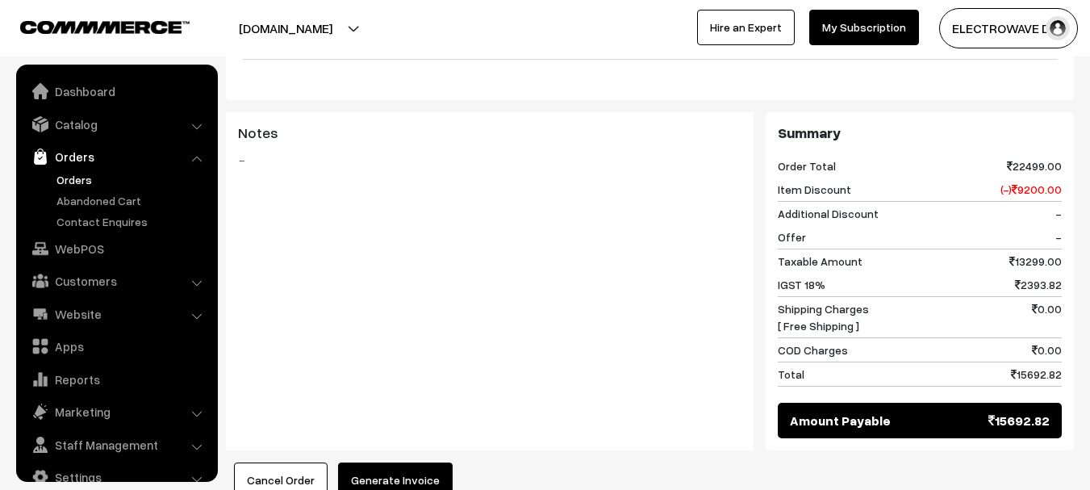
scroll to position [26, 0]
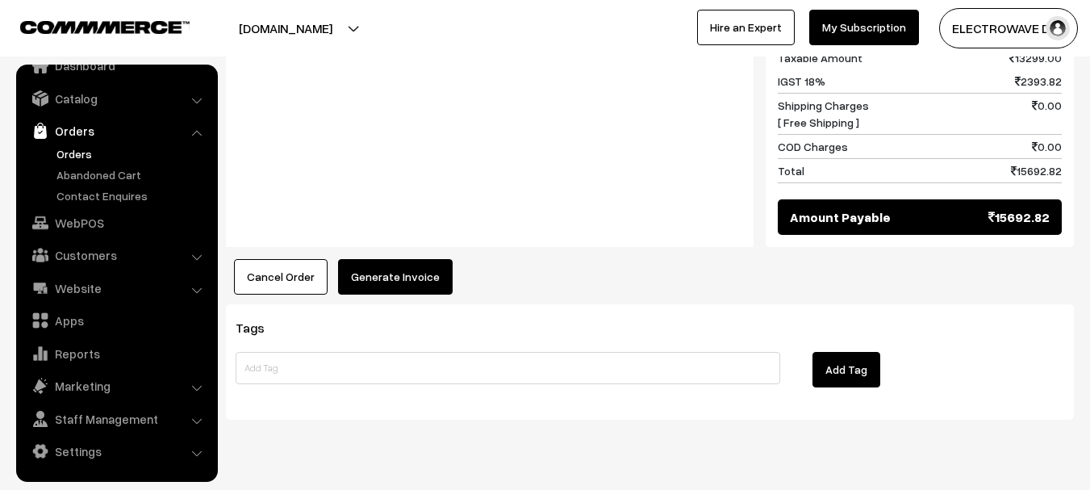
click at [404, 259] on button "Generate Invoice" at bounding box center [395, 277] width 115 height 36
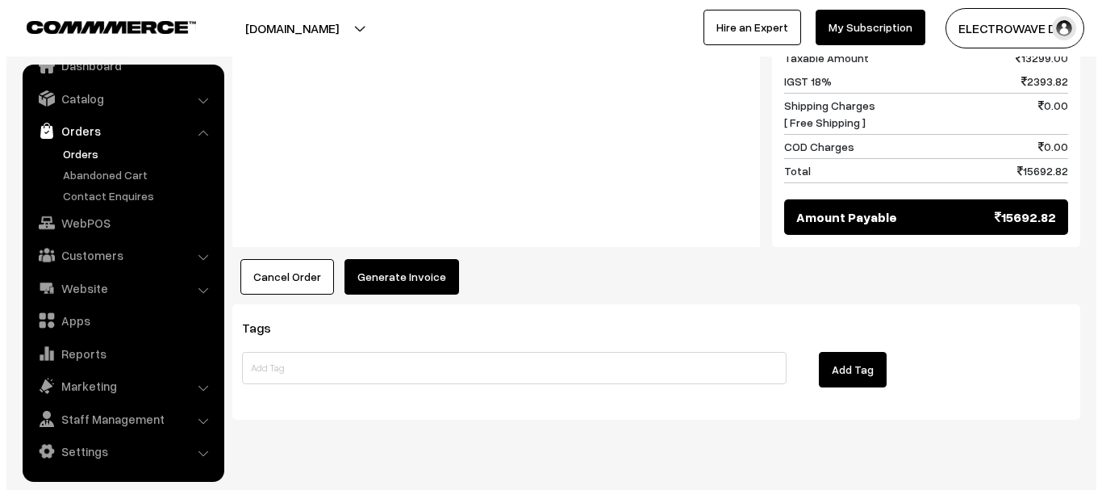
scroll to position [891, 0]
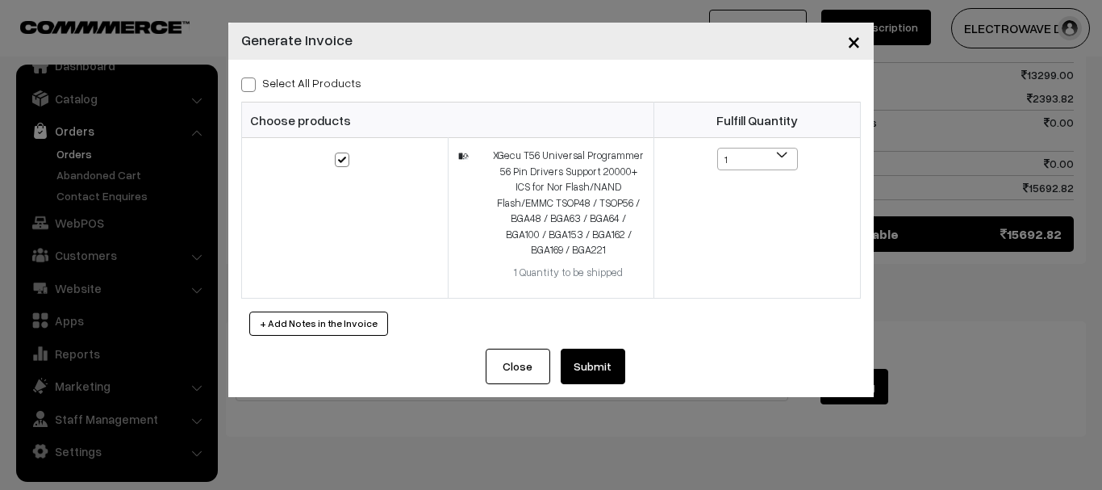
click at [596, 358] on button "Submit" at bounding box center [593, 367] width 65 height 36
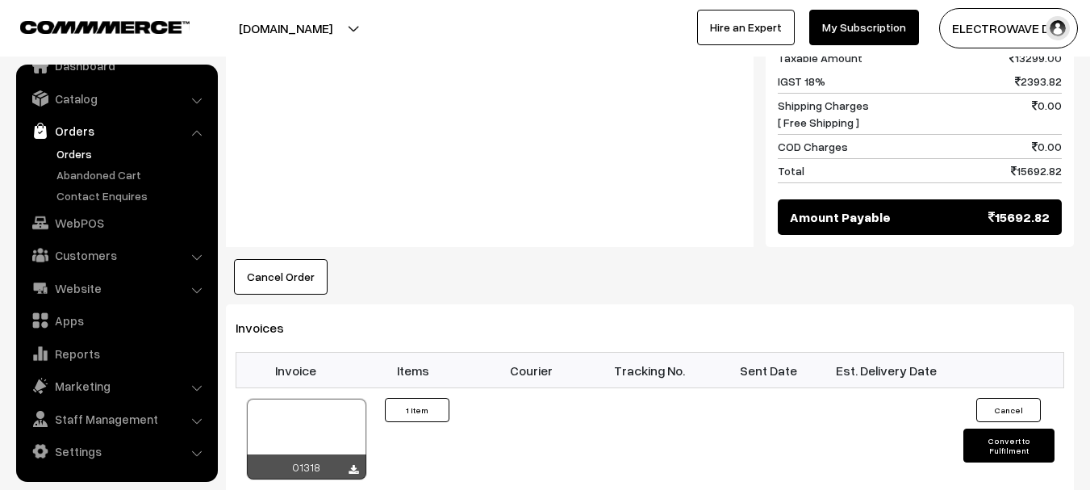
scroll to position [891, 0]
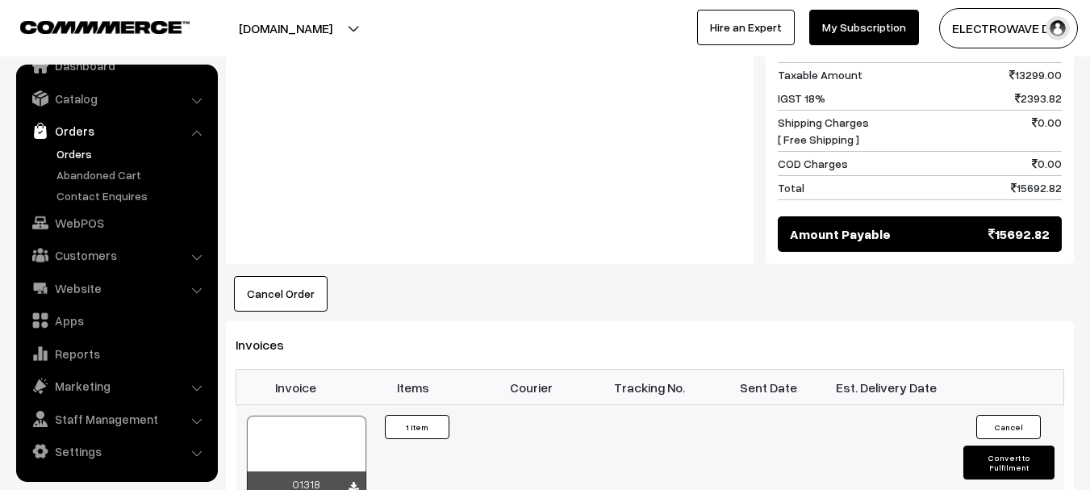
click at [306, 416] on div at bounding box center [306, 456] width 119 height 81
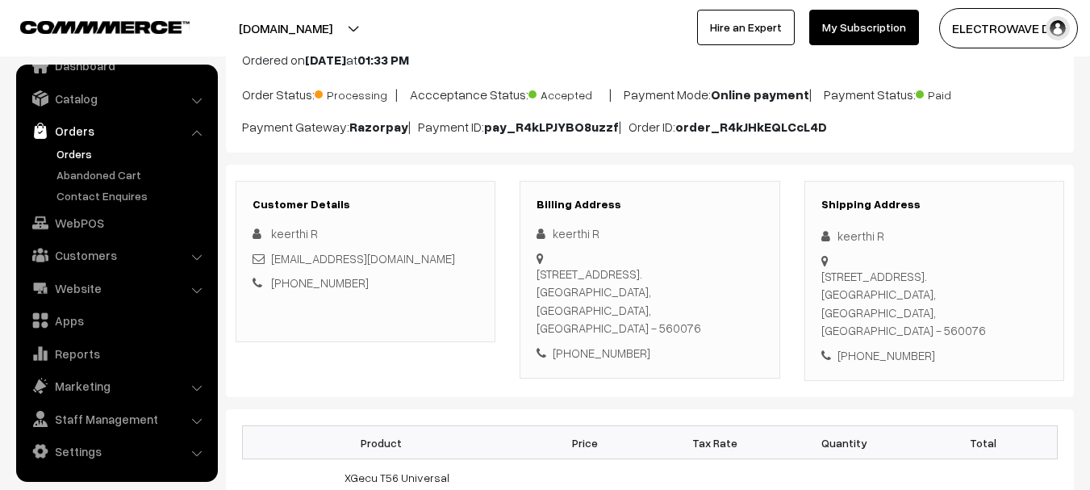
scroll to position [0, 0]
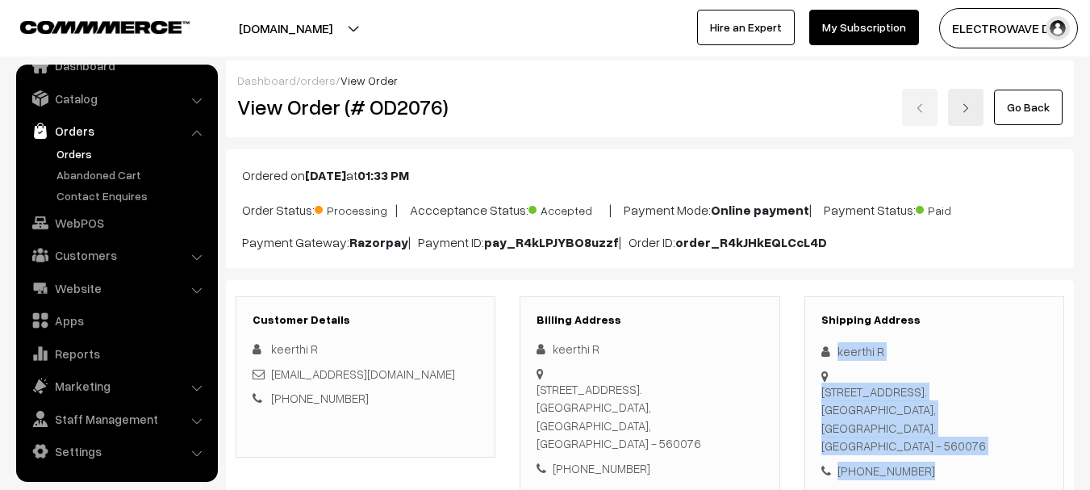
drag, startPoint x: 835, startPoint y: 346, endPoint x: 899, endPoint y: 414, distance: 93.1
click at [944, 457] on div "Shipping Address keerthi R # 614, 10th Cross, 6th Main,, BTM Layout 2nd Stage,B…" at bounding box center [935, 396] width 260 height 201
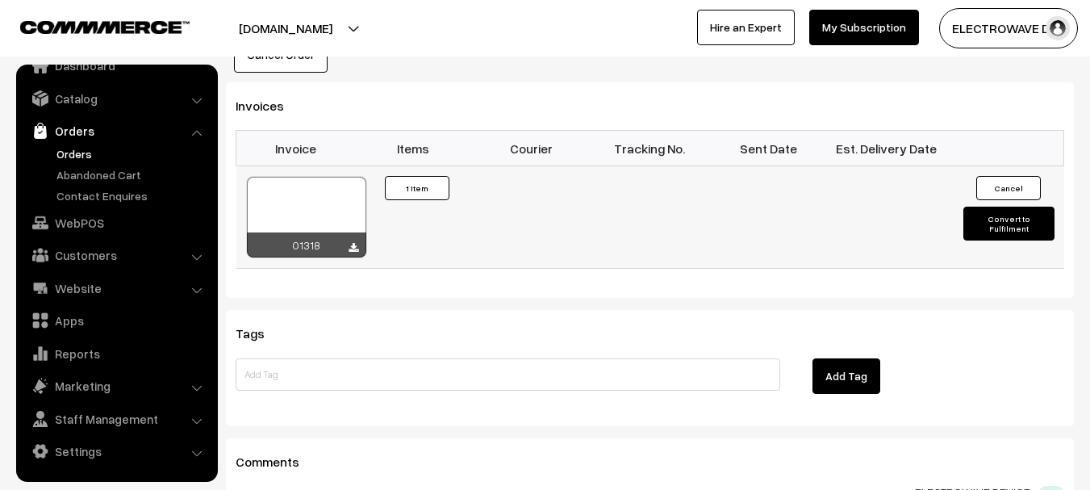
click at [1012, 207] on button "Convert to Fulfilment" at bounding box center [1009, 224] width 91 height 34
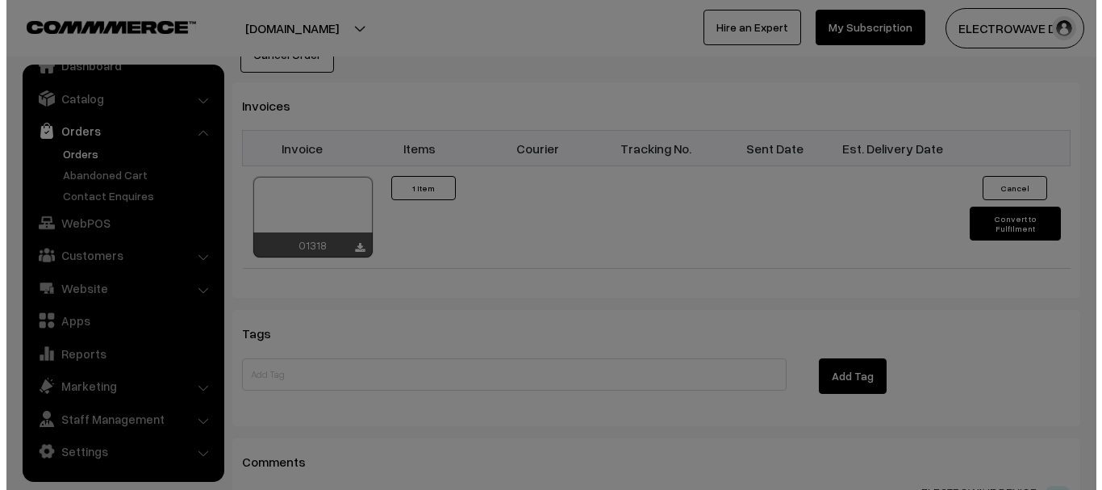
scroll to position [1113, 0]
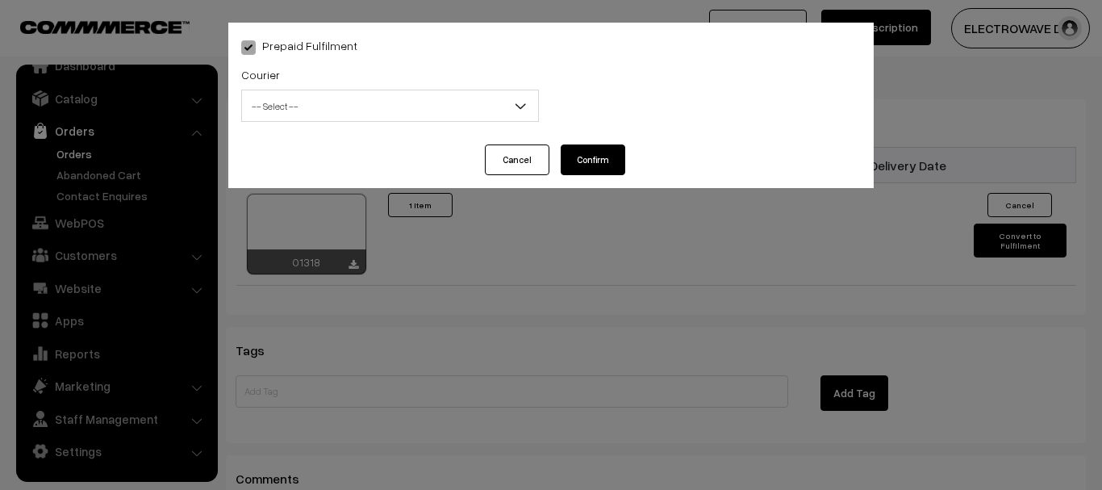
click at [342, 98] on span "-- Select --" at bounding box center [390, 106] width 296 height 28
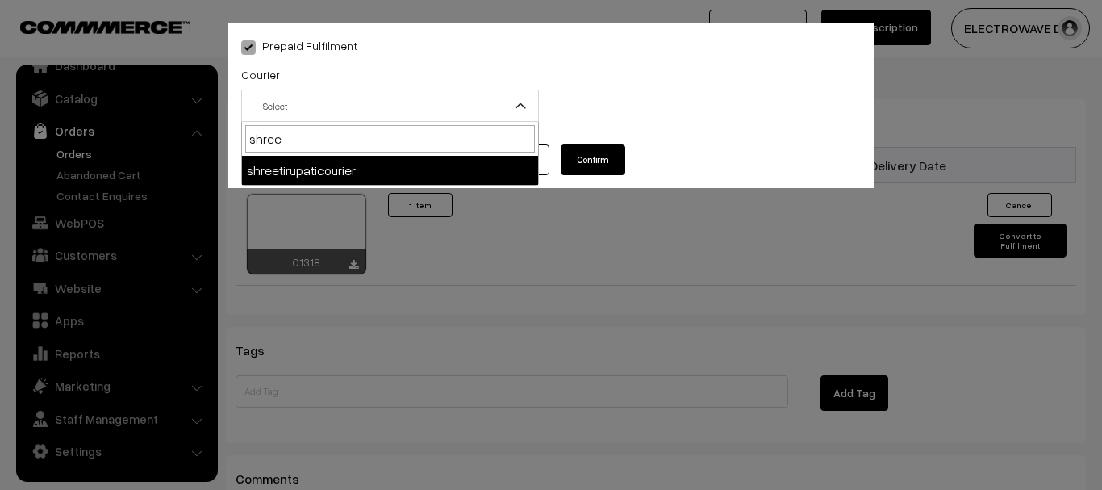
type input "shree"
select select "8"
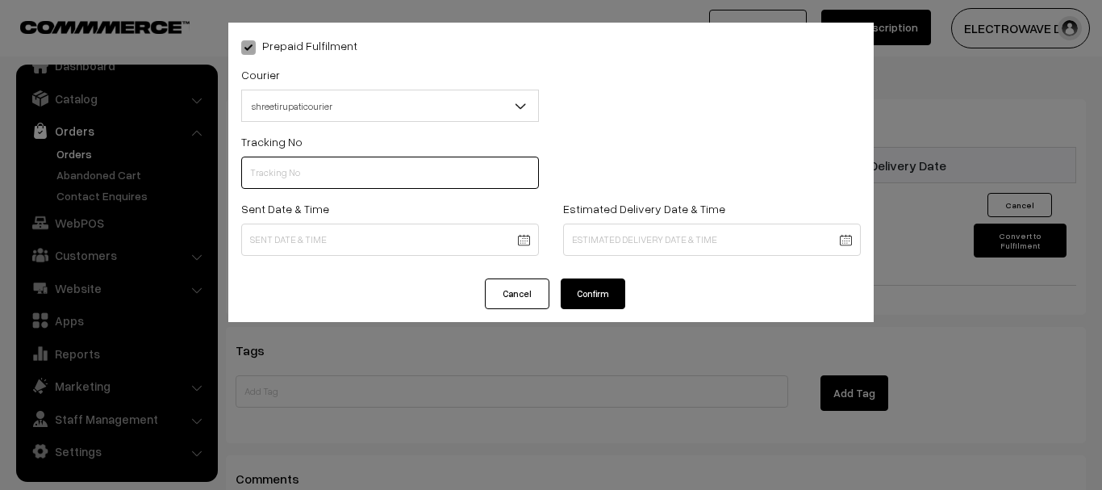
click at [342, 180] on input "text" at bounding box center [390, 173] width 298 height 32
type input "374800041927"
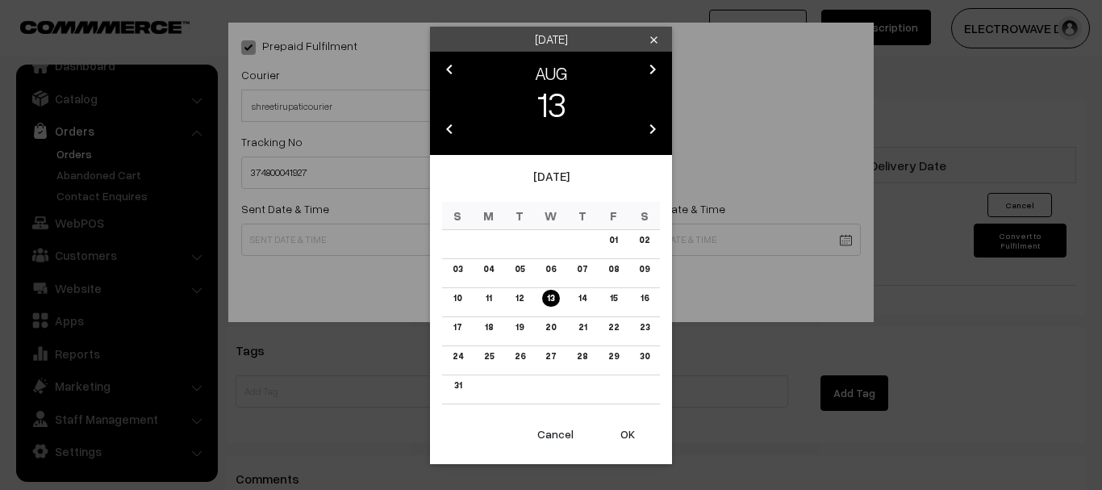
click at [630, 433] on button "OK" at bounding box center [628, 434] width 65 height 36
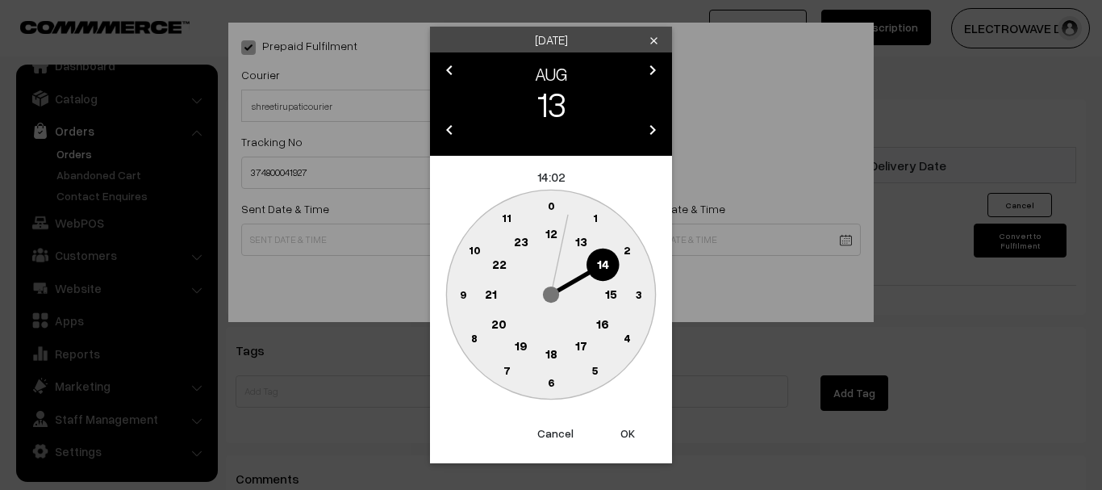
click at [630, 433] on button "OK" at bounding box center [628, 434] width 65 height 36
type input "13-08-2025 14:02"
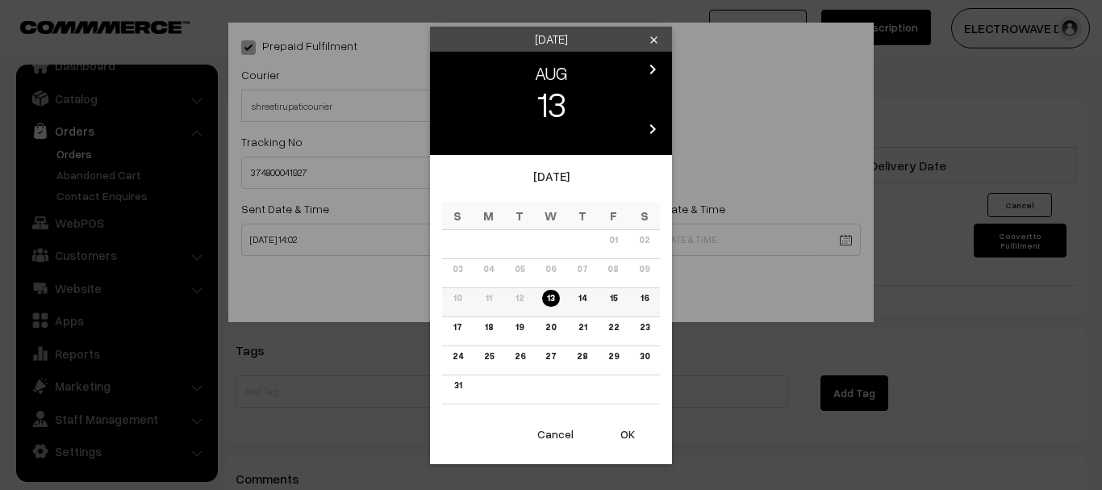
drag, startPoint x: 612, startPoint y: 302, endPoint x: 625, endPoint y: 337, distance: 37.8
click at [613, 302] on link "15" at bounding box center [612, 298] width 17 height 17
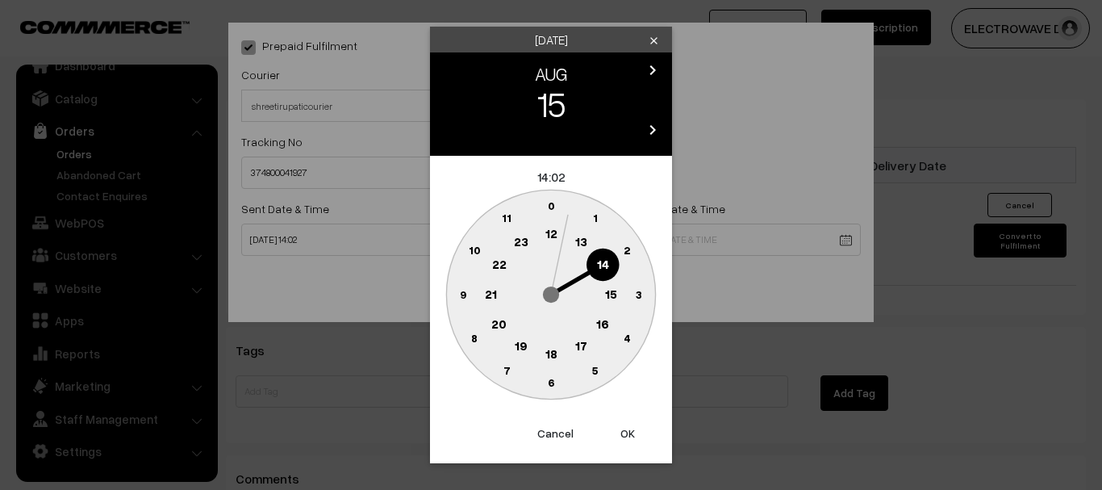
click at [620, 426] on button "OK" at bounding box center [628, 434] width 65 height 36
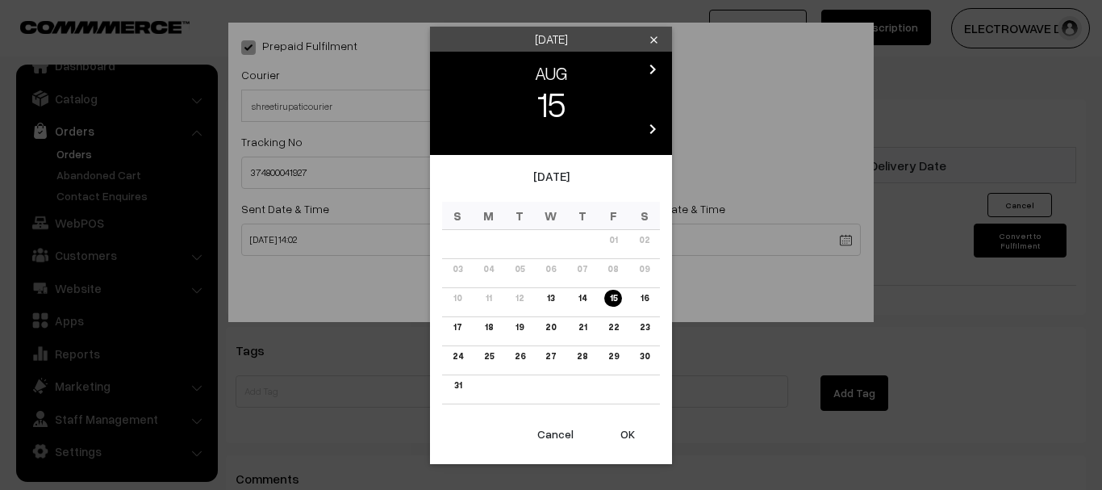
click at [646, 299] on link "16" at bounding box center [644, 298] width 18 height 17
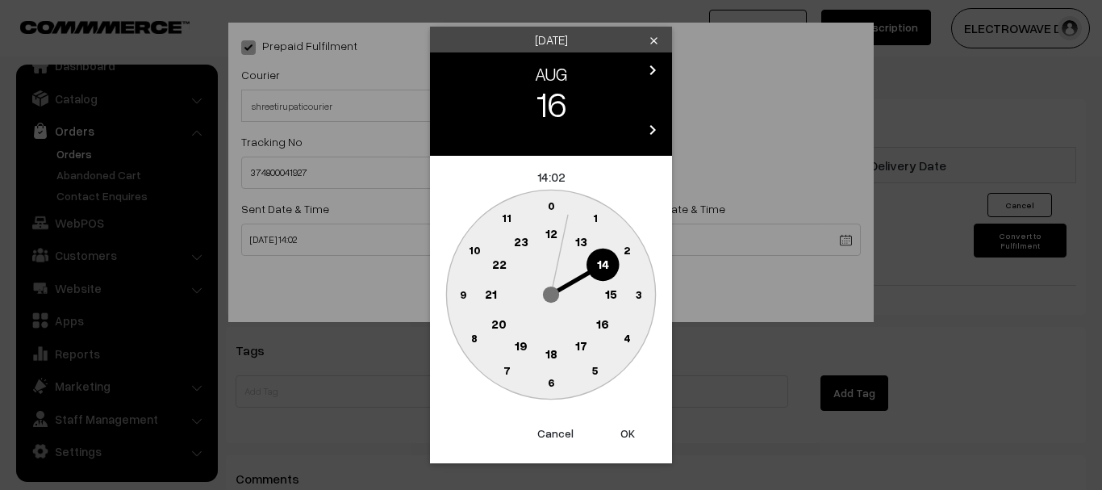
click at [623, 433] on button "OK" at bounding box center [628, 434] width 65 height 36
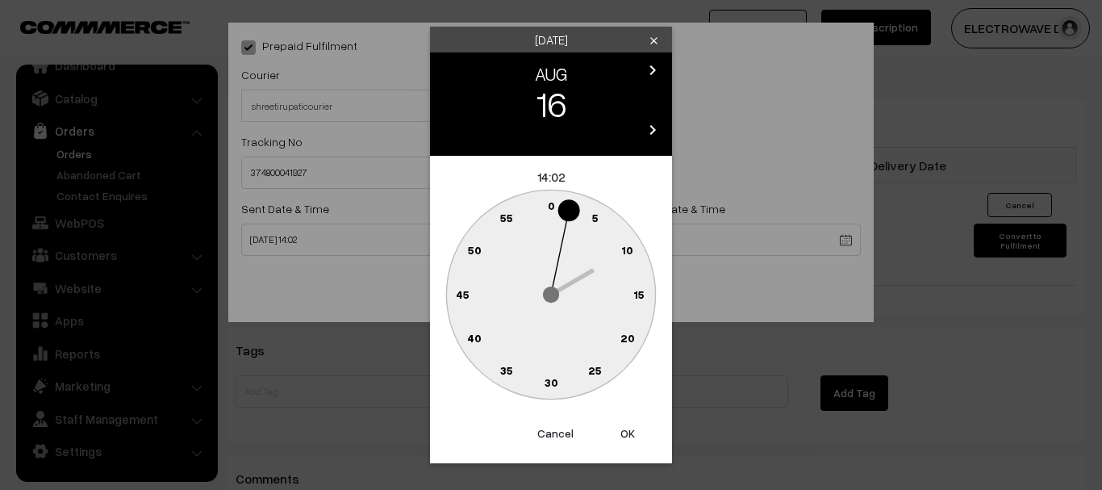
click at [623, 433] on button "OK" at bounding box center [628, 434] width 65 height 36
type input "16-08-2025 14:02"
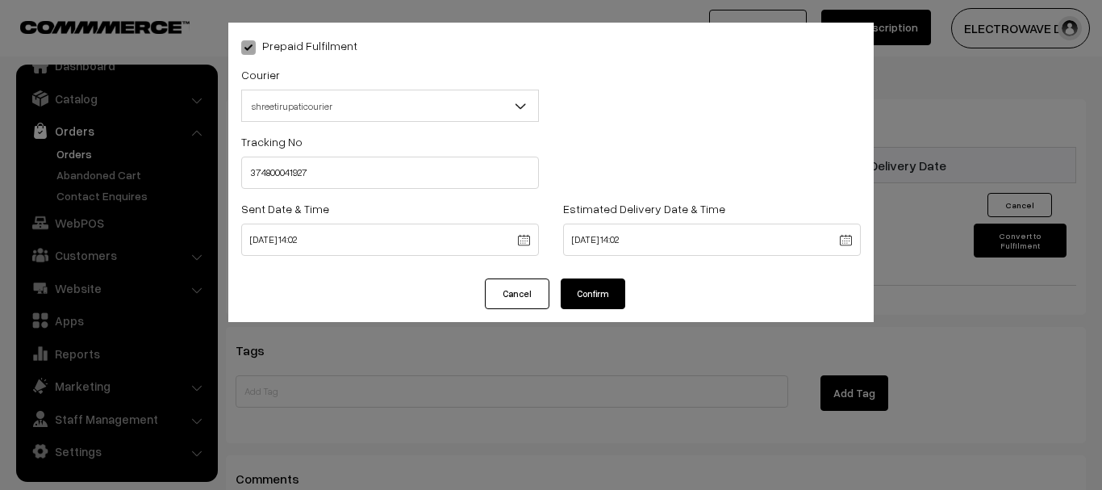
click at [614, 303] on button "Confirm" at bounding box center [593, 293] width 65 height 31
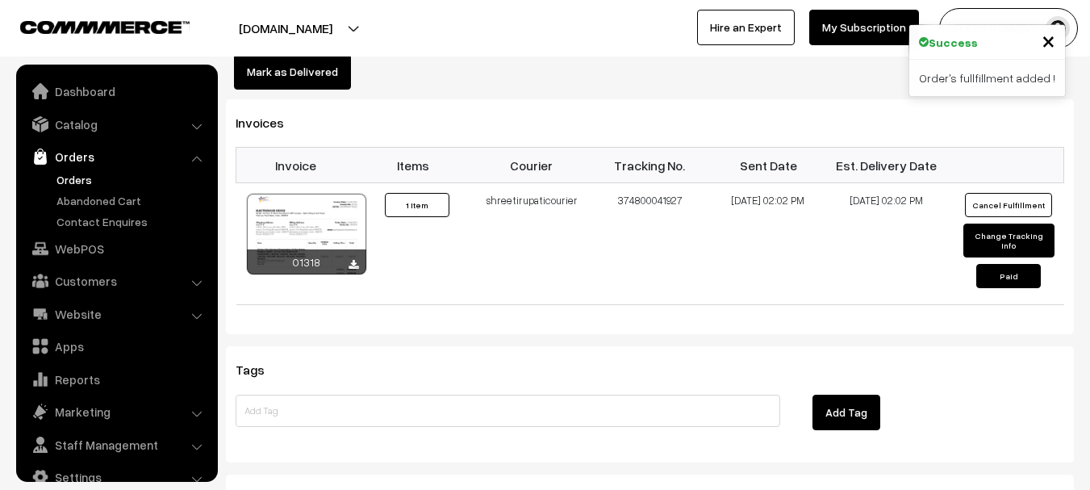
scroll to position [26, 0]
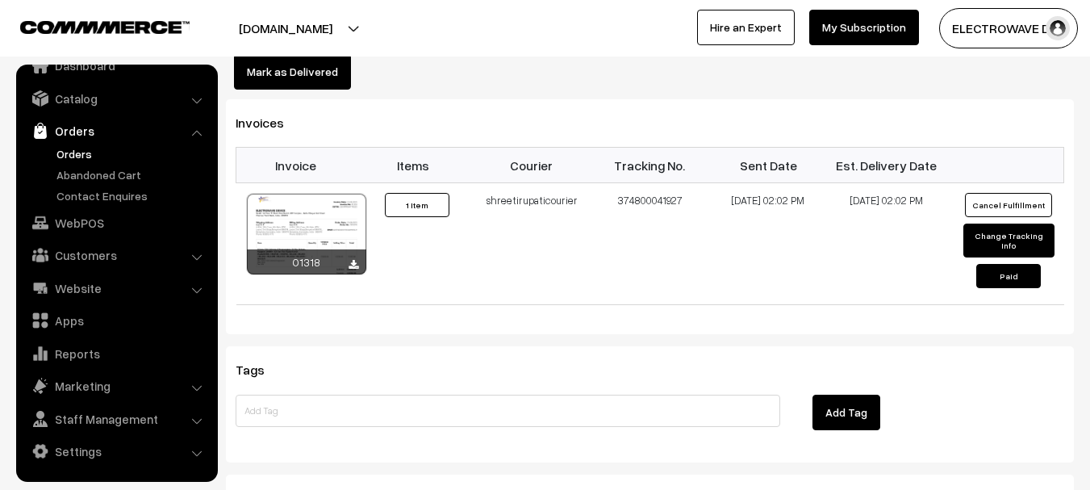
click at [59, 157] on link "Orders" at bounding box center [132, 153] width 160 height 17
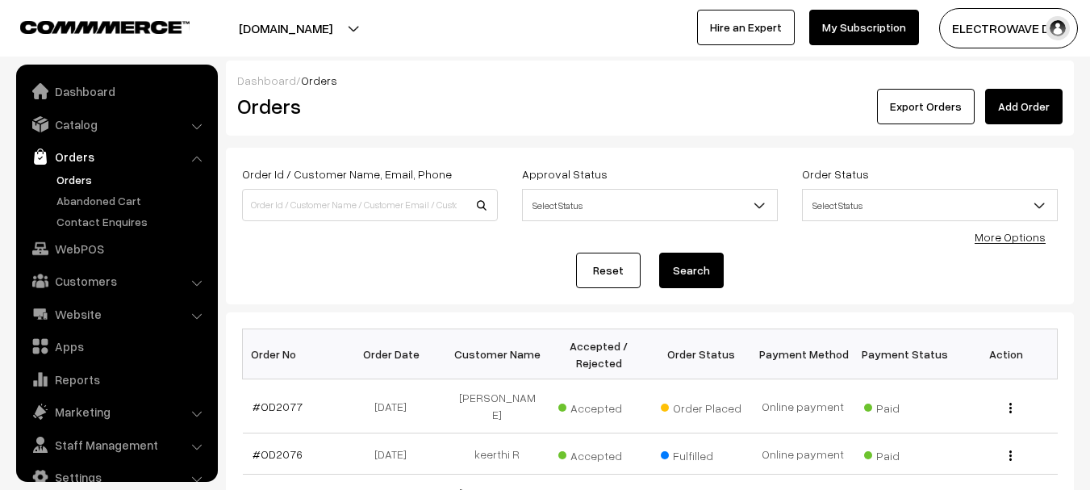
scroll to position [26, 0]
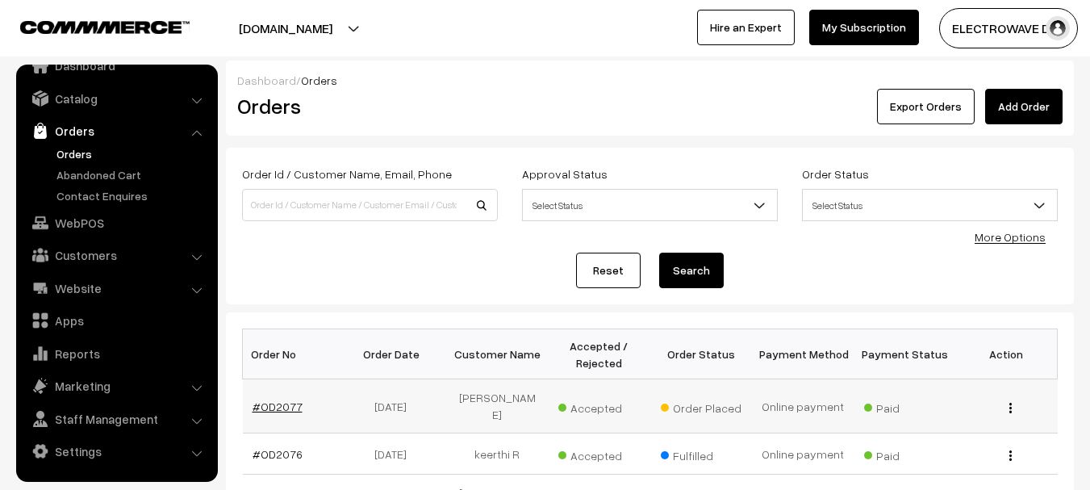
click at [288, 399] on link "#OD2077" at bounding box center [278, 406] width 50 height 14
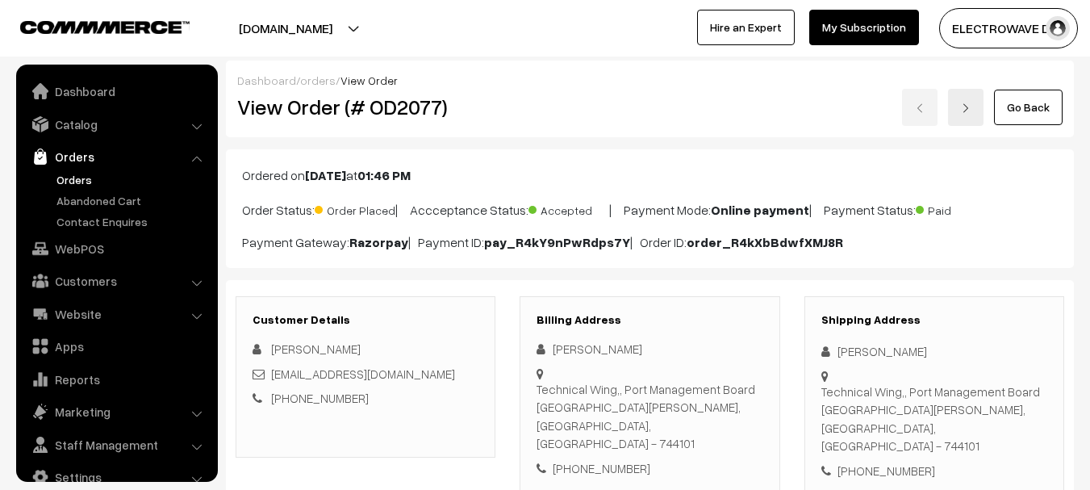
scroll to position [26, 0]
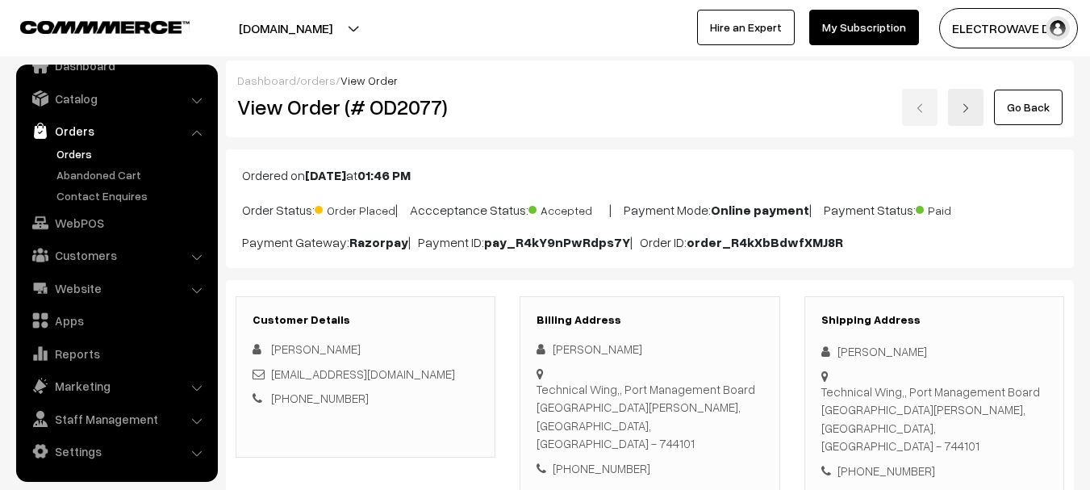
click at [970, 111] on img at bounding box center [966, 108] width 10 height 10
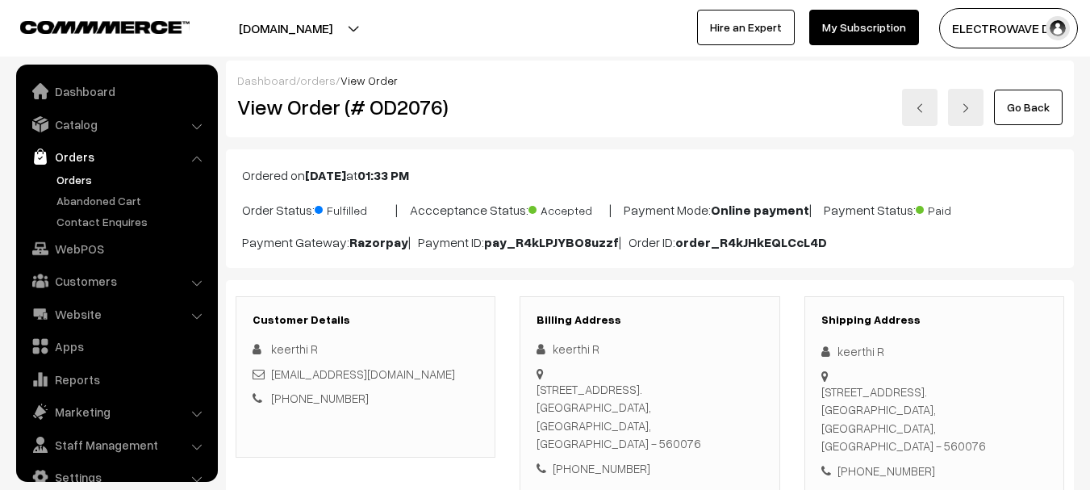
scroll to position [26, 0]
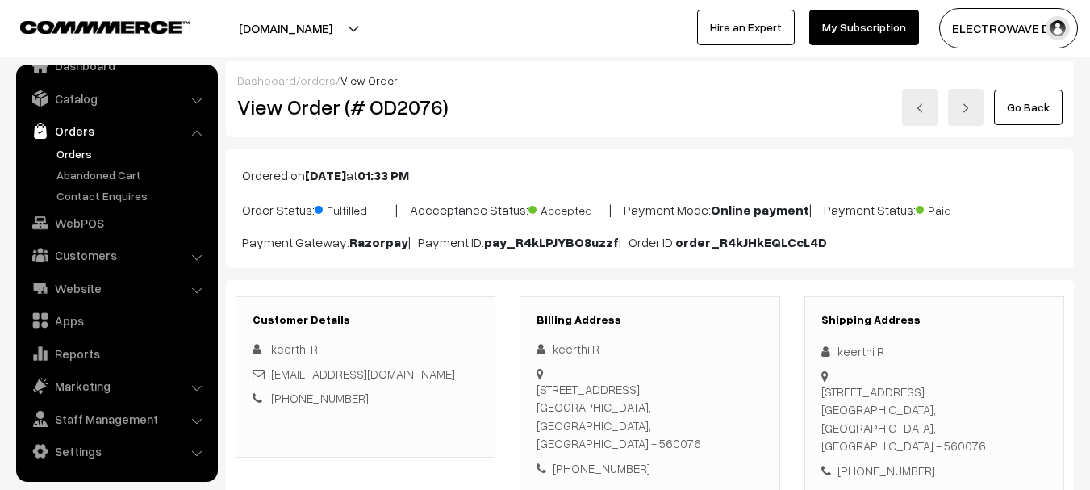
click at [920, 107] on img at bounding box center [920, 108] width 10 height 10
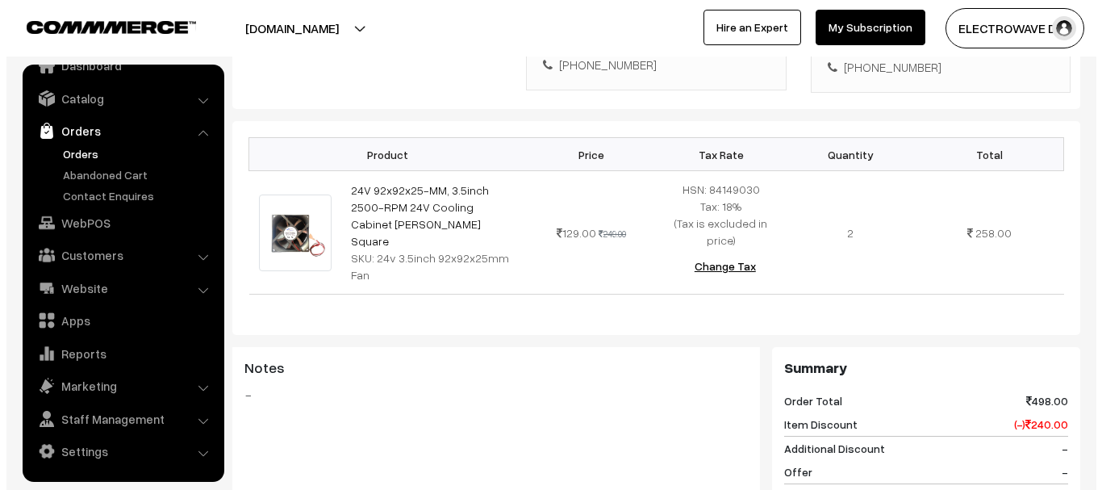
scroll to position [726, 0]
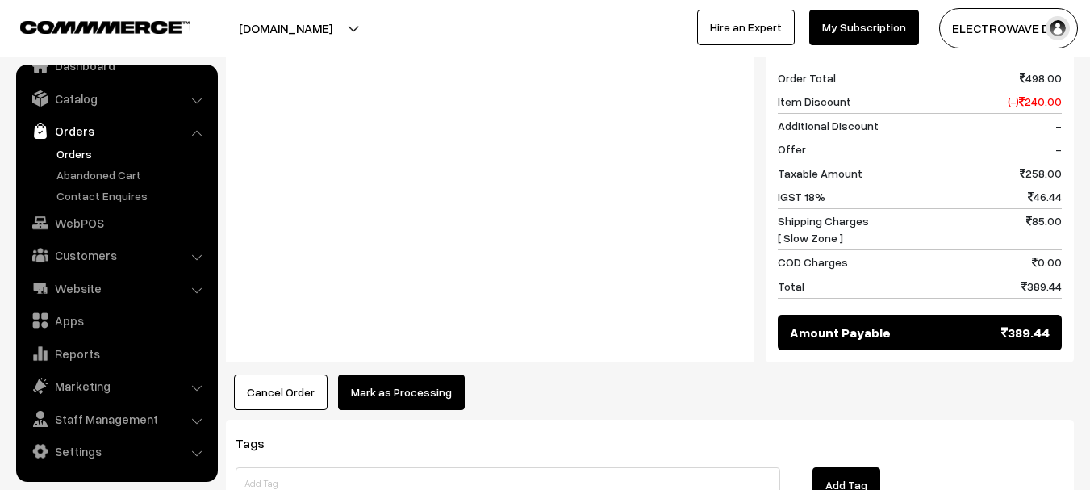
click at [436, 374] on button "Mark as Processing" at bounding box center [401, 392] width 127 height 36
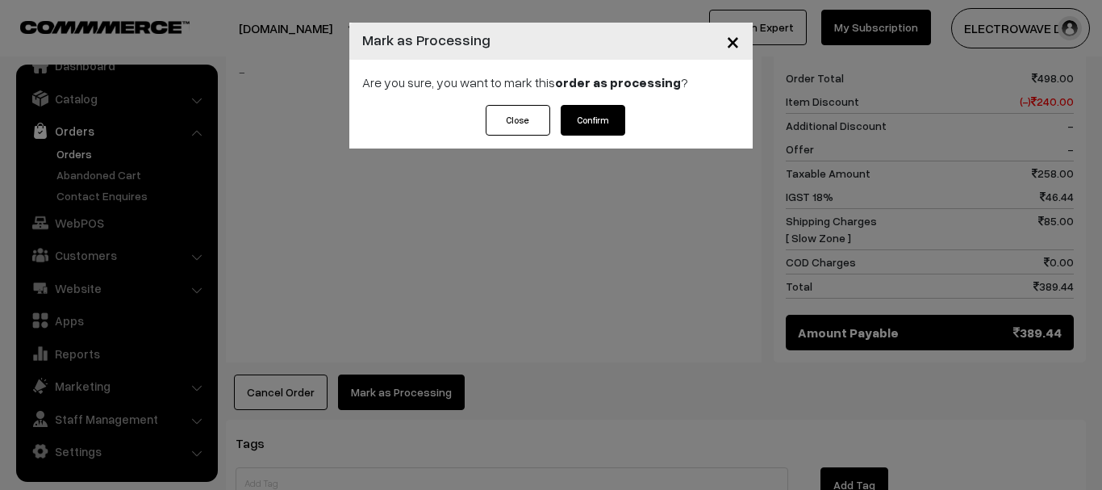
click at [613, 143] on div "Close Confirm" at bounding box center [550, 127] width 403 height 44
click at [602, 132] on button "Confirm" at bounding box center [593, 120] width 65 height 31
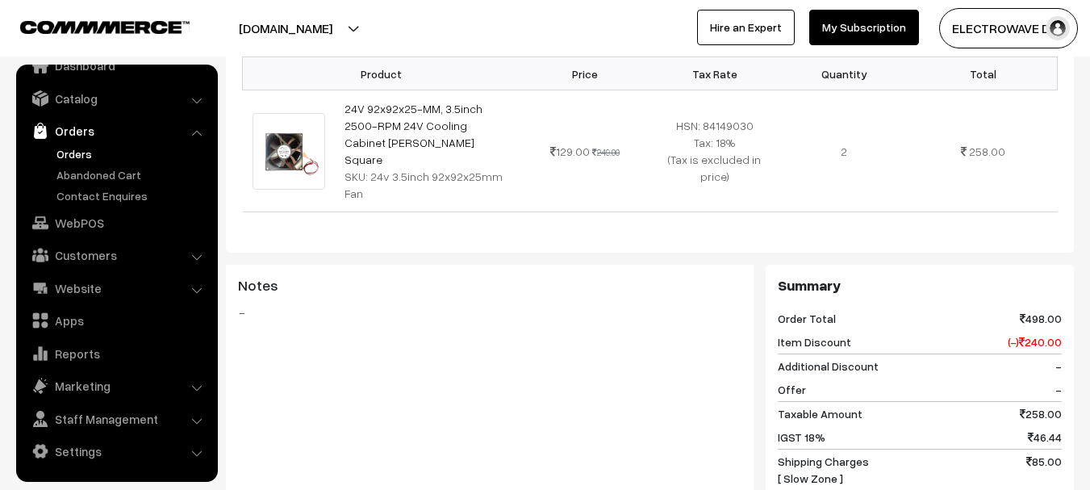
scroll to position [726, 0]
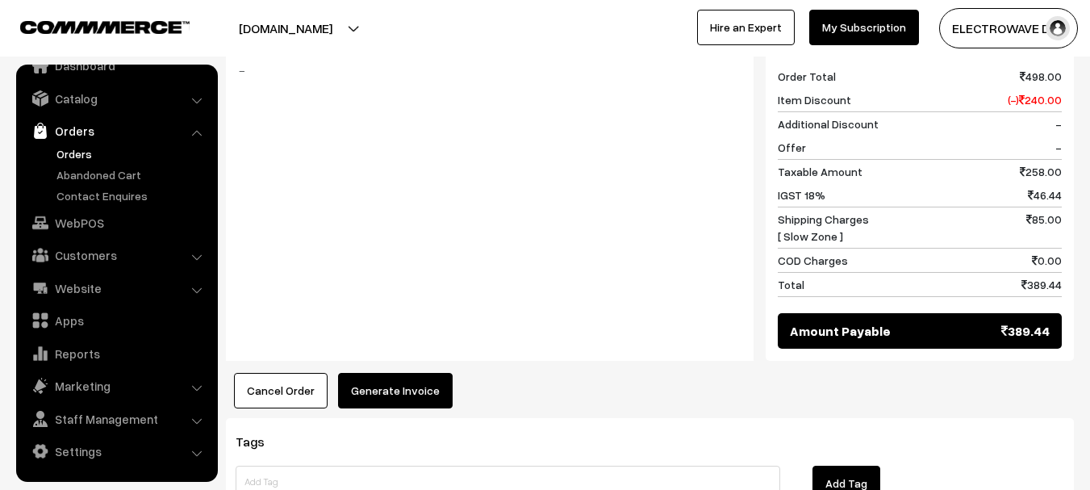
click at [399, 373] on button "Generate Invoice" at bounding box center [395, 391] width 115 height 36
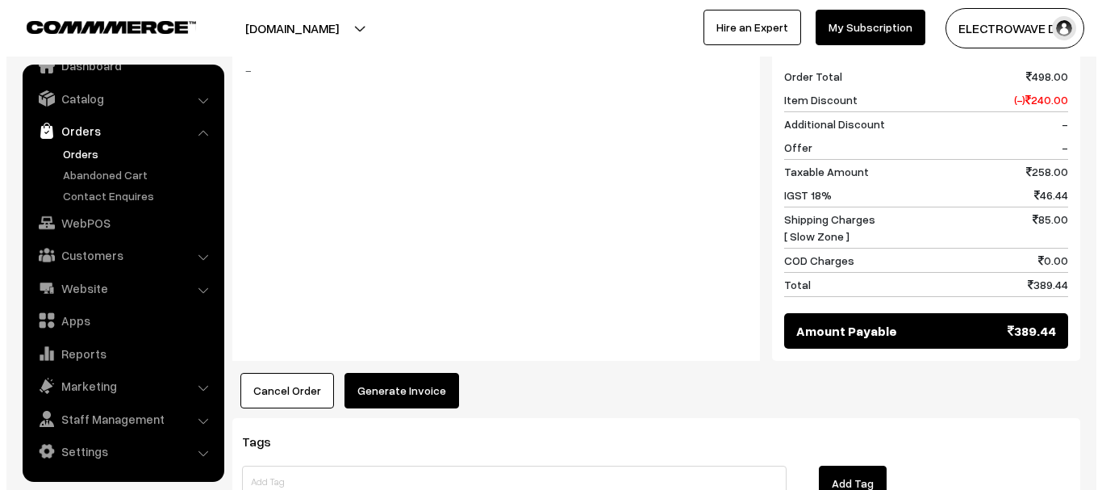
scroll to position [728, 0]
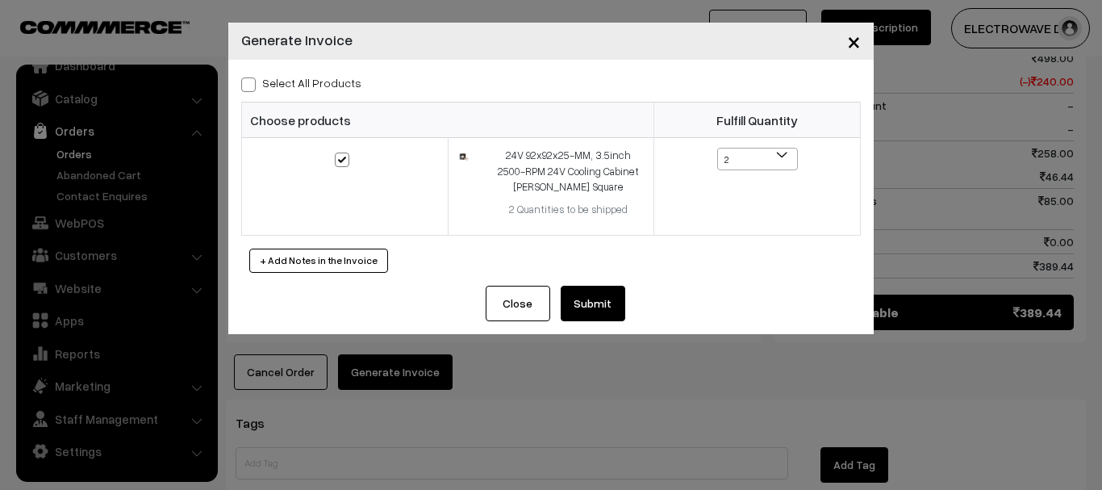
click at [585, 300] on button "Submit" at bounding box center [593, 304] width 65 height 36
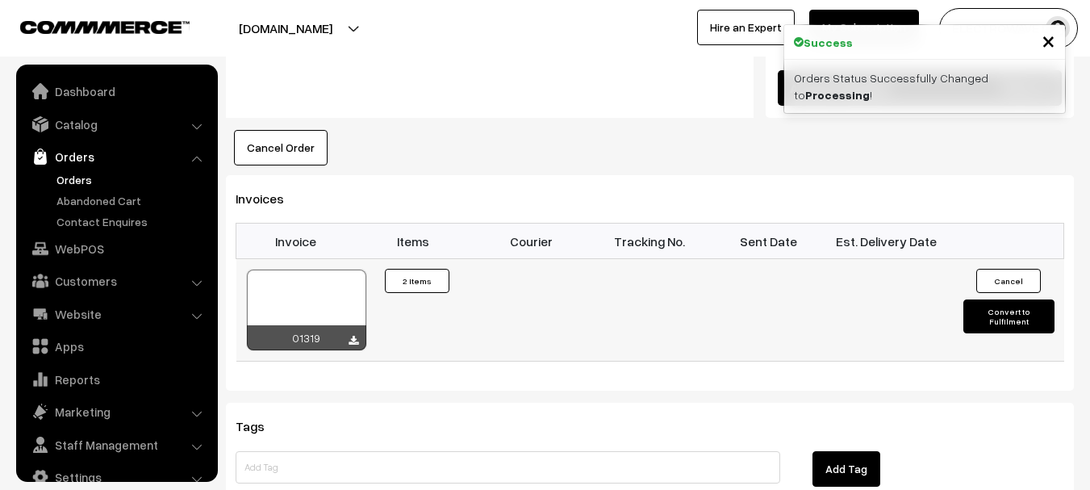
scroll to position [26, 0]
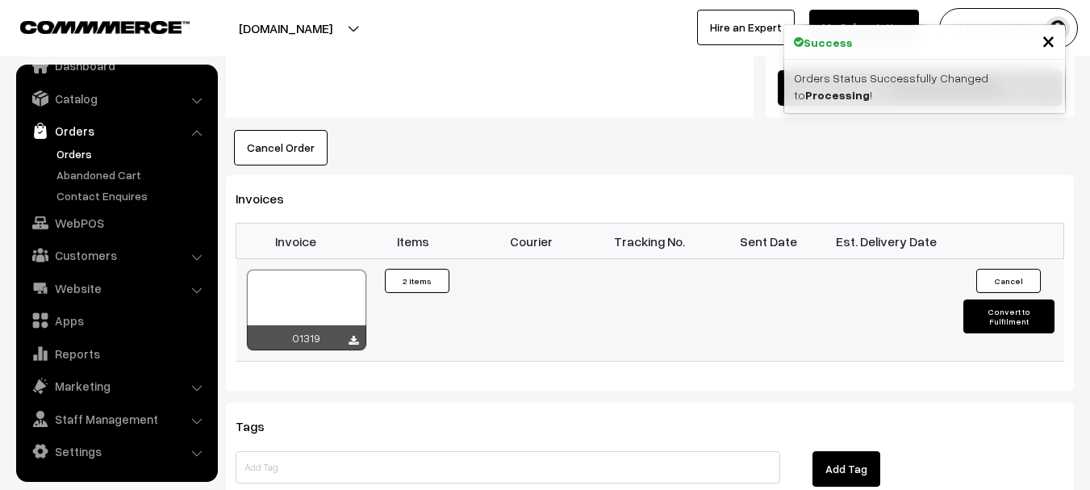
click at [325, 270] on div at bounding box center [306, 310] width 119 height 81
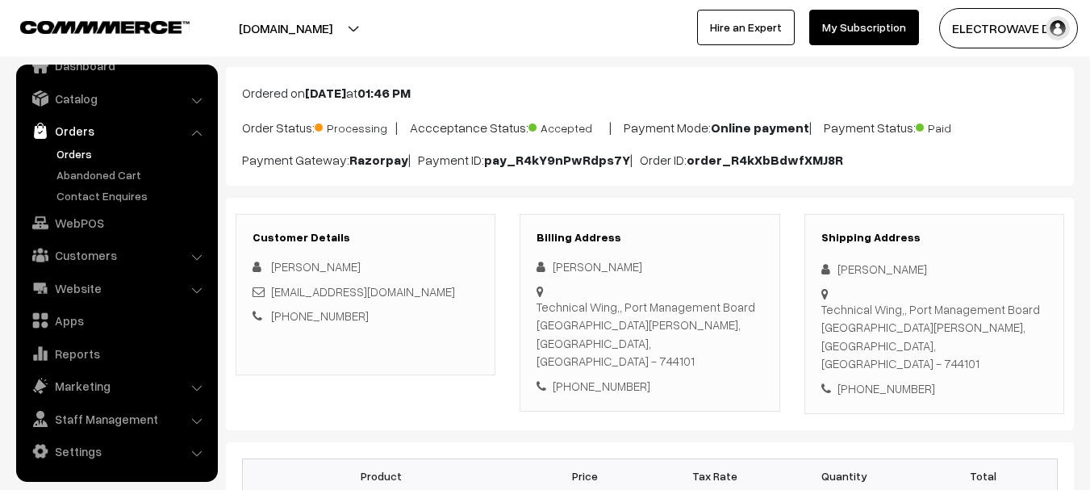
scroll to position [82, 0]
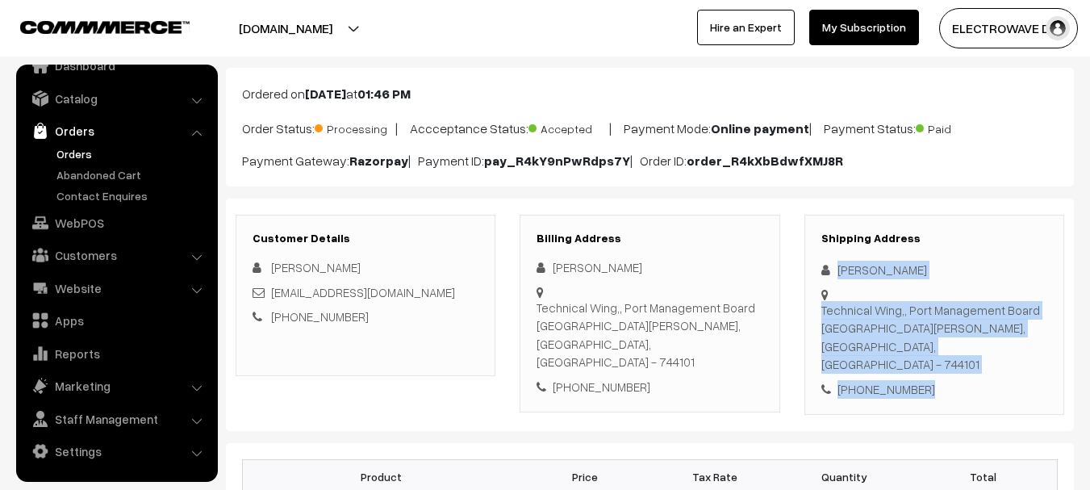
drag, startPoint x: 839, startPoint y: 267, endPoint x: 904, endPoint y: 345, distance: 101.5
click at [938, 384] on div "Shipping Address Shreram Krishna Technical Wing,, Port Management Board Port Bl…" at bounding box center [935, 315] width 260 height 201
copy div "Shreram Krishna Technical Wing,, Port Management Board Port Blair, Andaman & Ni…"
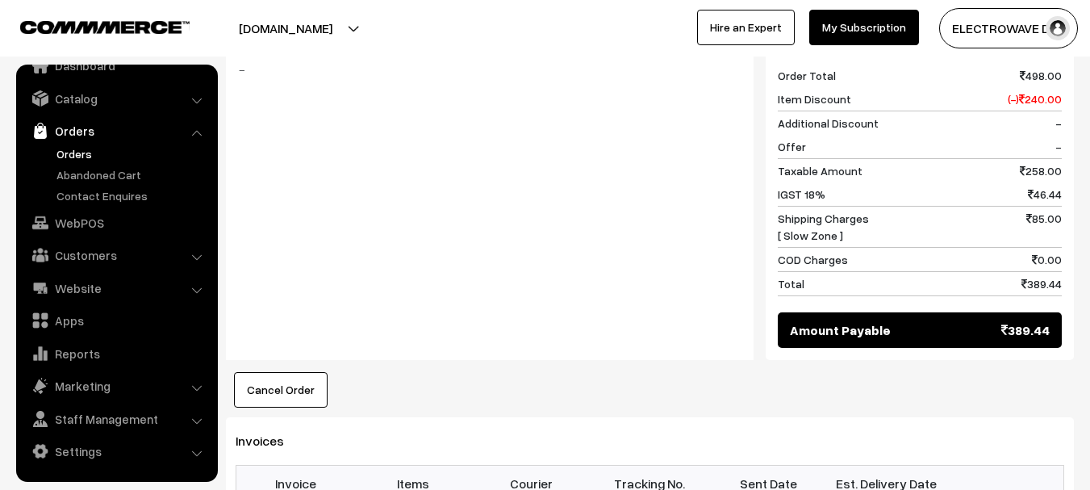
scroll to position [969, 0]
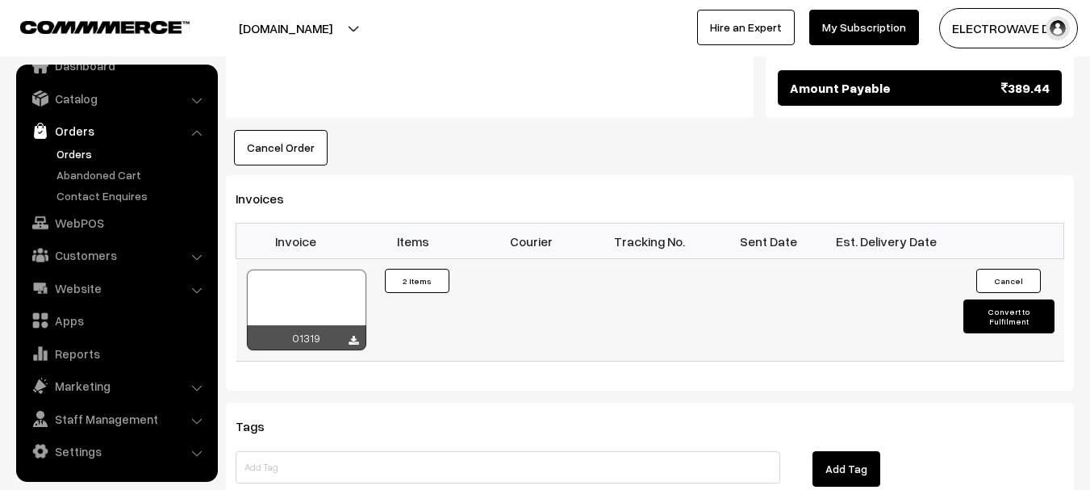
click at [1014, 299] on button "Convert to Fulfilment" at bounding box center [1009, 316] width 91 height 34
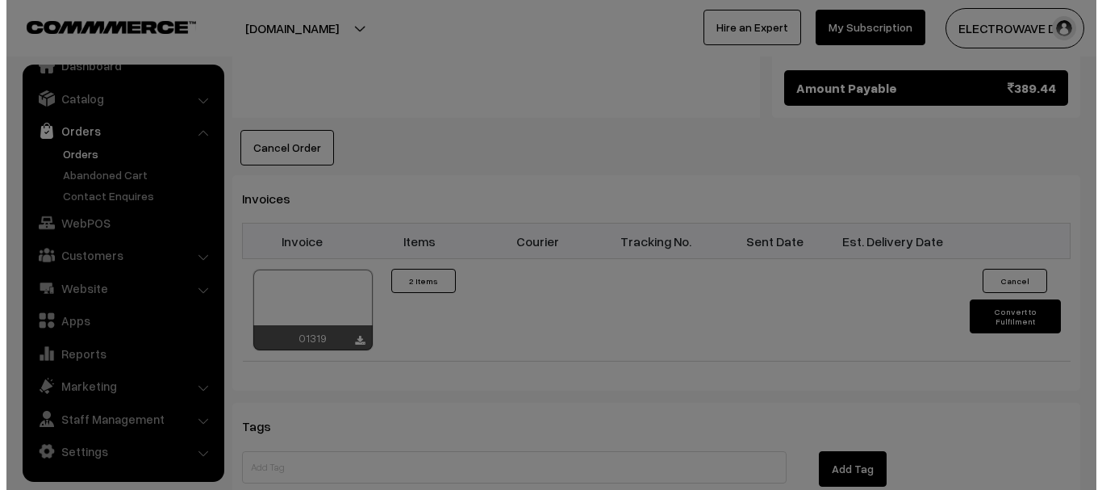
scroll to position [971, 0]
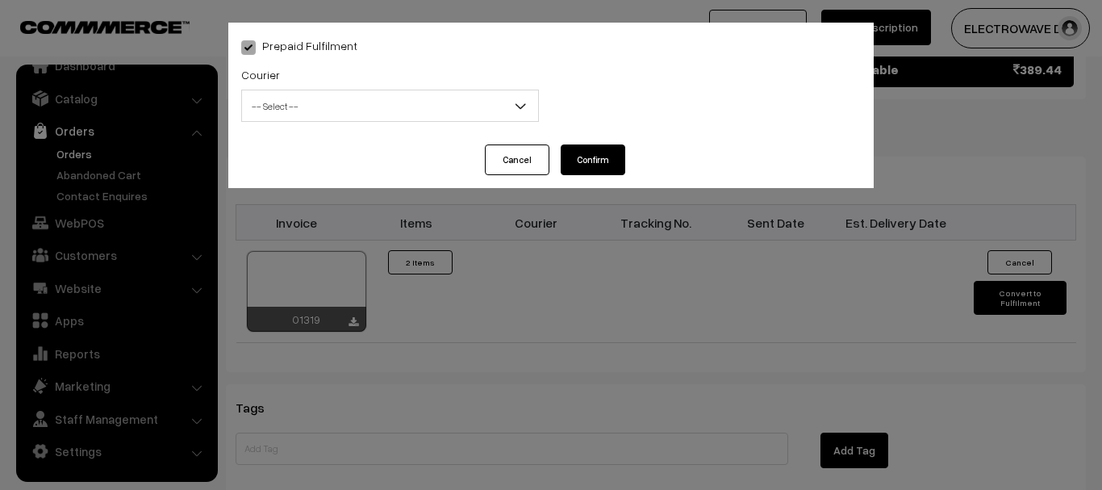
click at [314, 114] on span "-- Select --" at bounding box center [390, 106] width 296 height 28
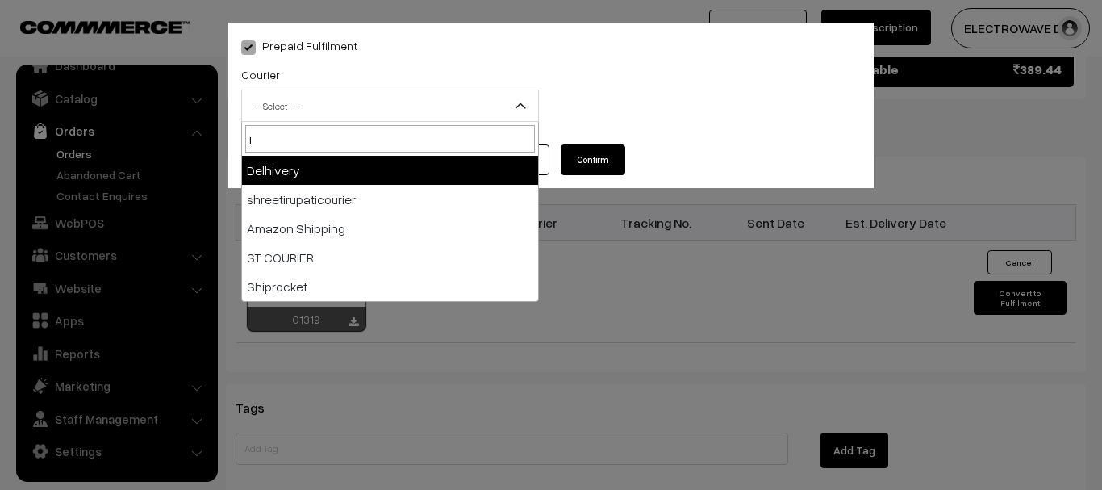
type input "i"
select select "4"
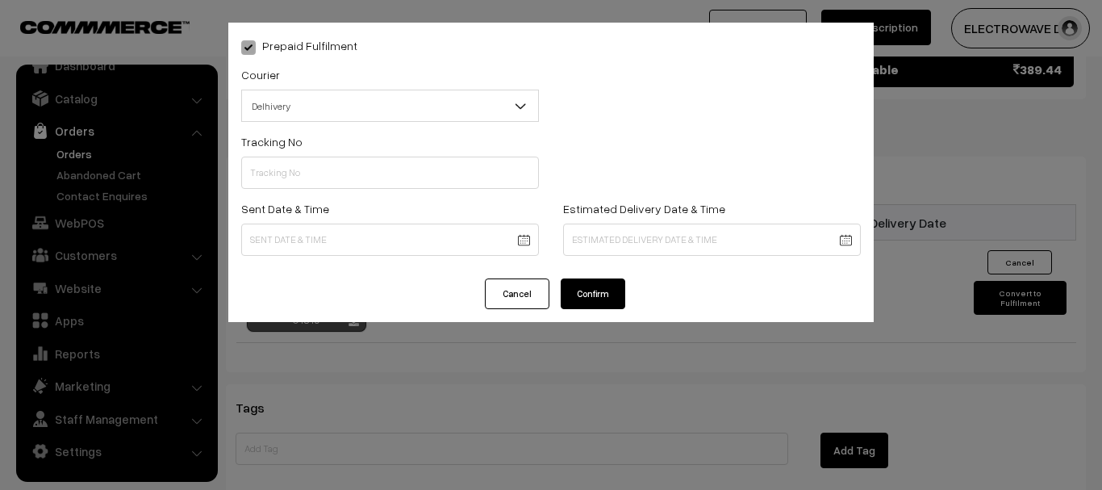
click at [309, 111] on span "Delhivery" at bounding box center [390, 106] width 296 height 28
drag, startPoint x: 287, startPoint y: 145, endPoint x: 236, endPoint y: 144, distance: 50.8
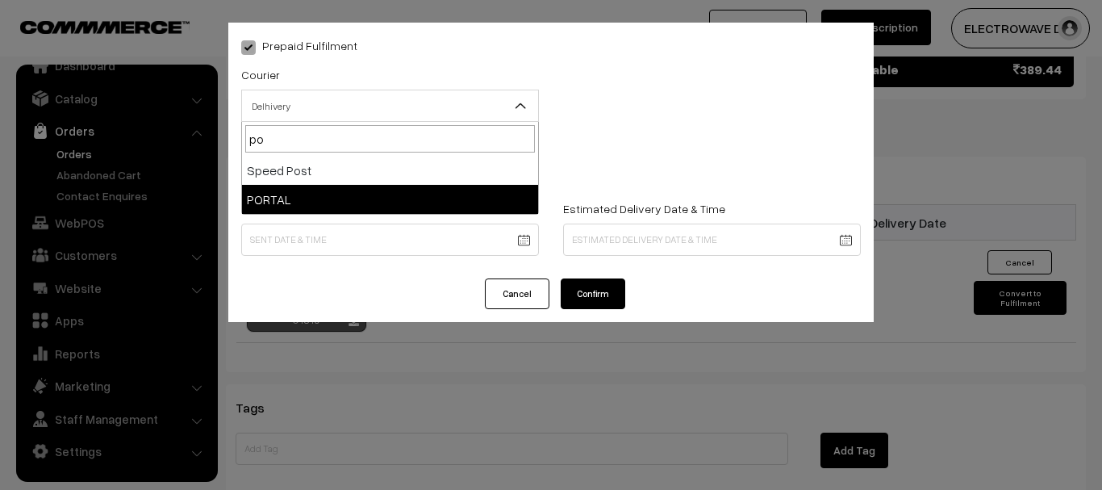
type input "po"
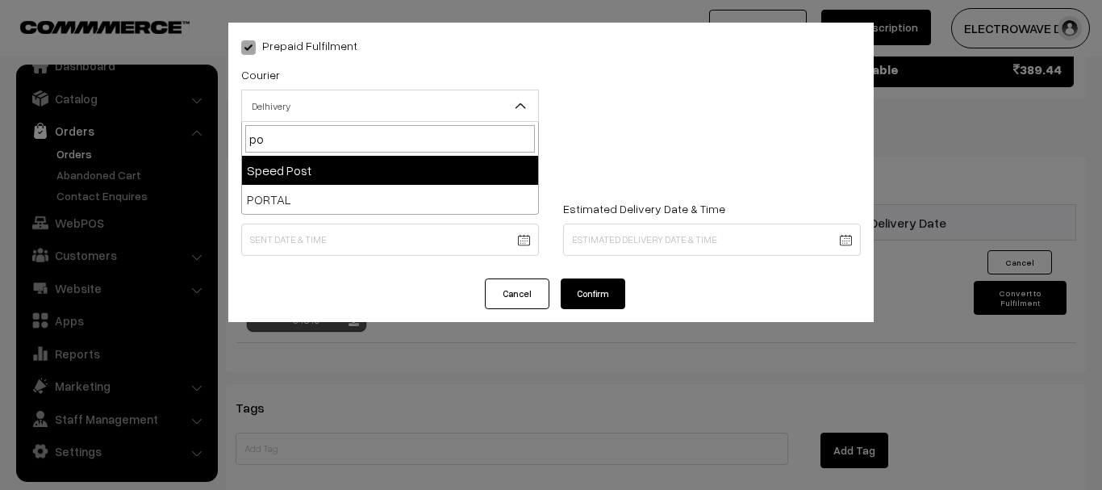
drag, startPoint x: 374, startPoint y: 214, endPoint x: 333, endPoint y: 172, distance: 58.8
select select "5"
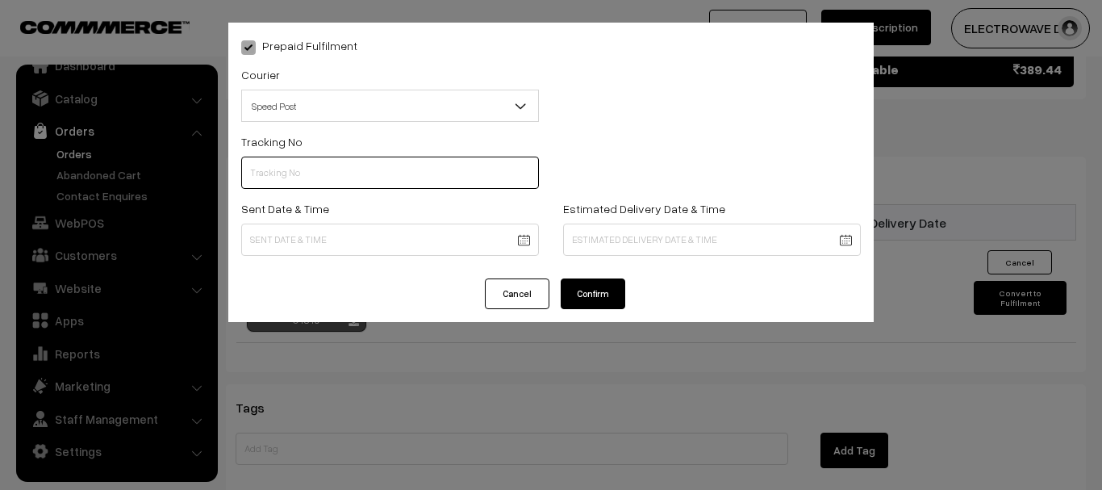
click at [325, 185] on input "text" at bounding box center [390, 173] width 298 height 32
type input "ET156244001IN"
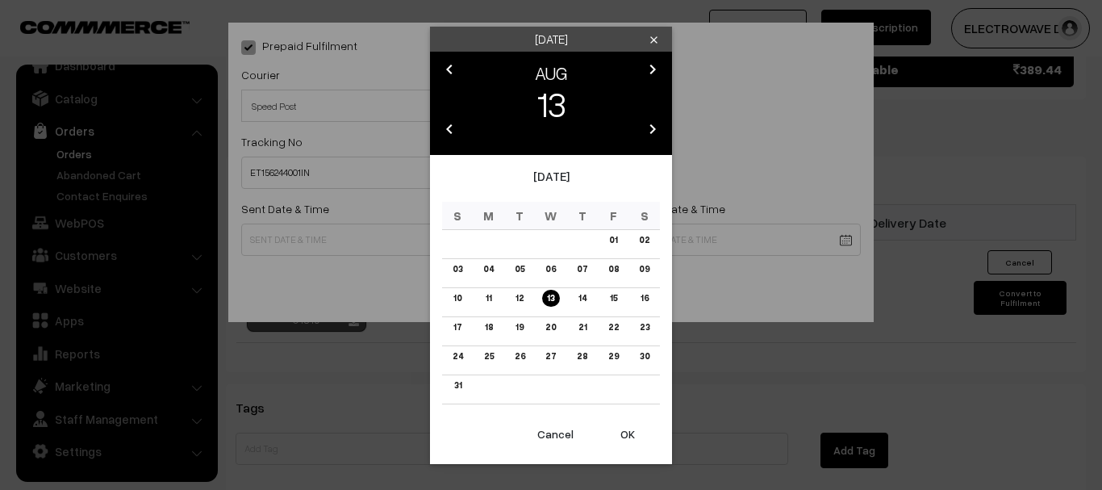
click at [623, 437] on button "OK" at bounding box center [628, 434] width 65 height 36
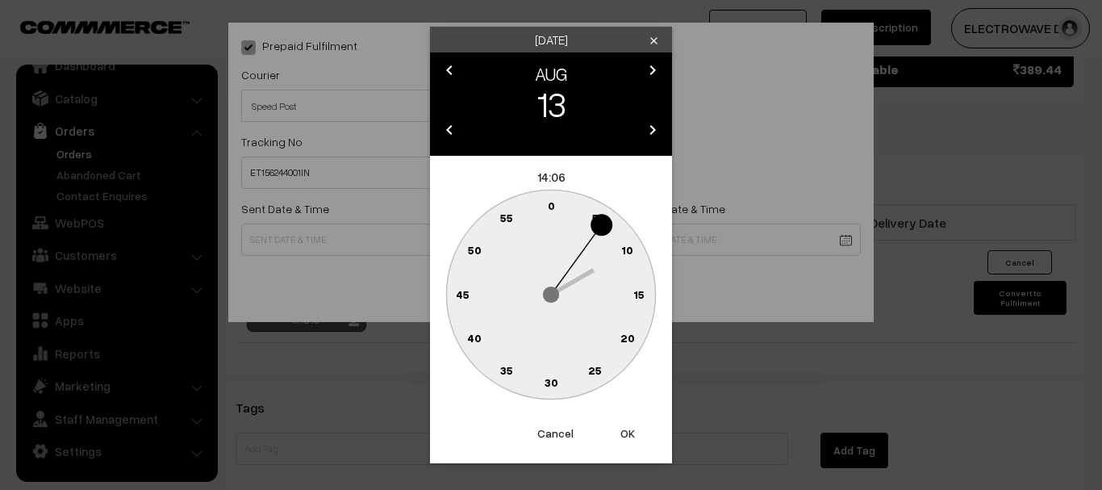
click at [623, 437] on button "OK" at bounding box center [628, 434] width 65 height 36
type input "13-08-2025 14:06"
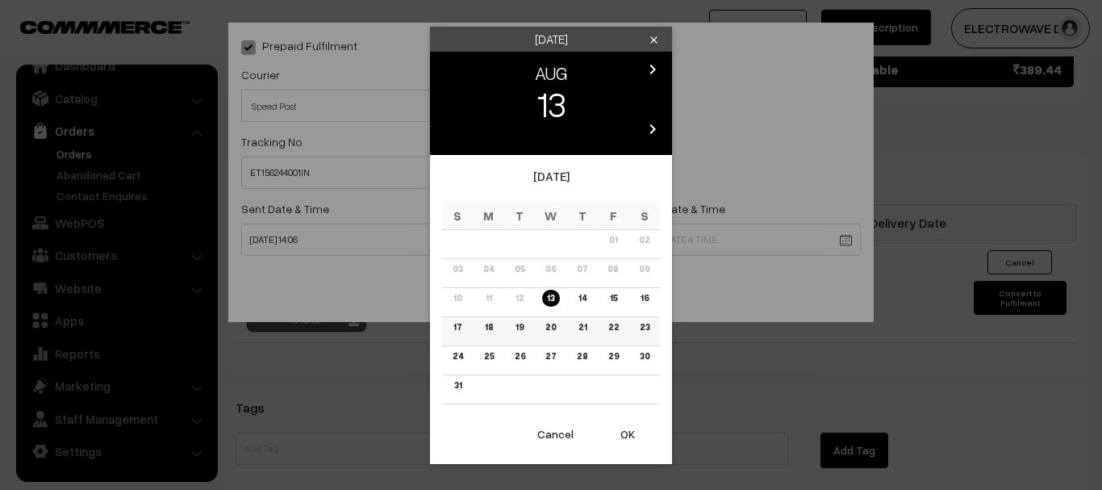
click at [497, 327] on td "18" at bounding box center [489, 330] width 31 height 29
drag, startPoint x: 491, startPoint y: 330, endPoint x: 543, endPoint y: 366, distance: 63.1
click at [492, 330] on link "18" at bounding box center [489, 327] width 18 height 17
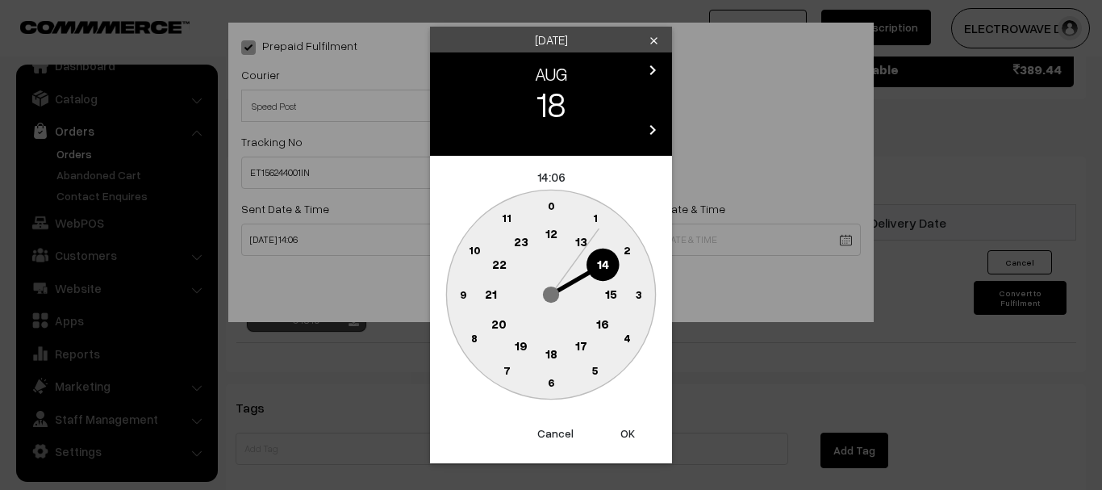
click at [621, 435] on button "OK" at bounding box center [628, 434] width 65 height 36
type input "18-08-2025 14:06"
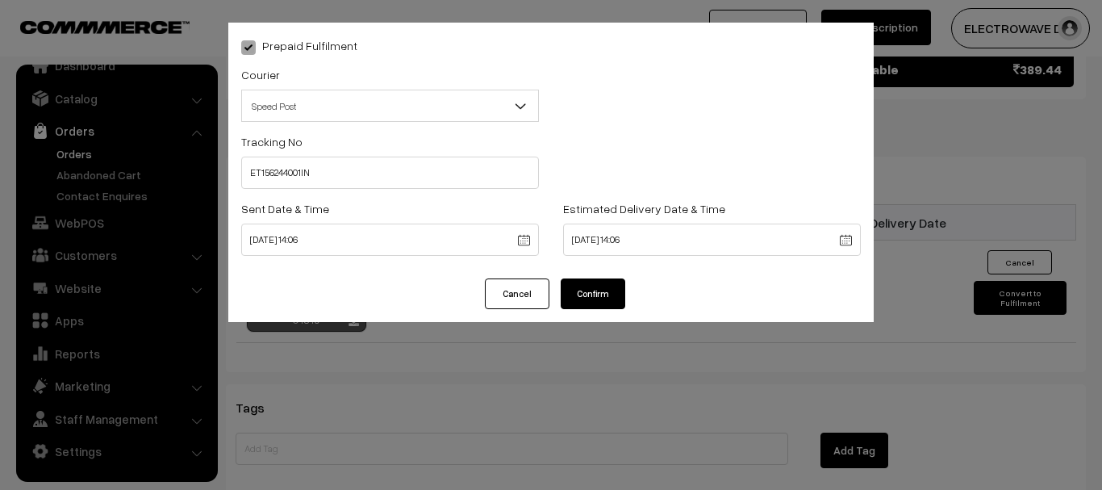
click at [600, 307] on button "Confirm" at bounding box center [593, 293] width 65 height 31
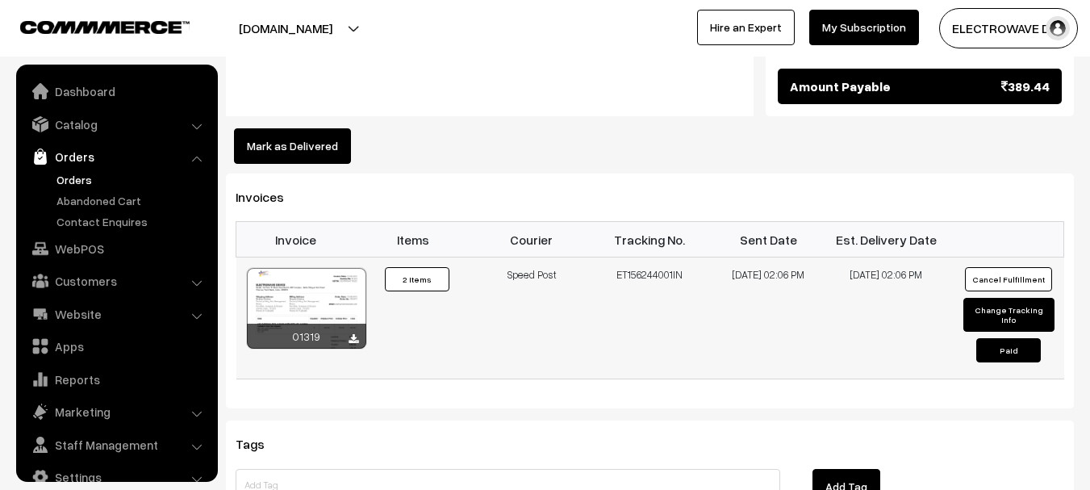
scroll to position [26, 0]
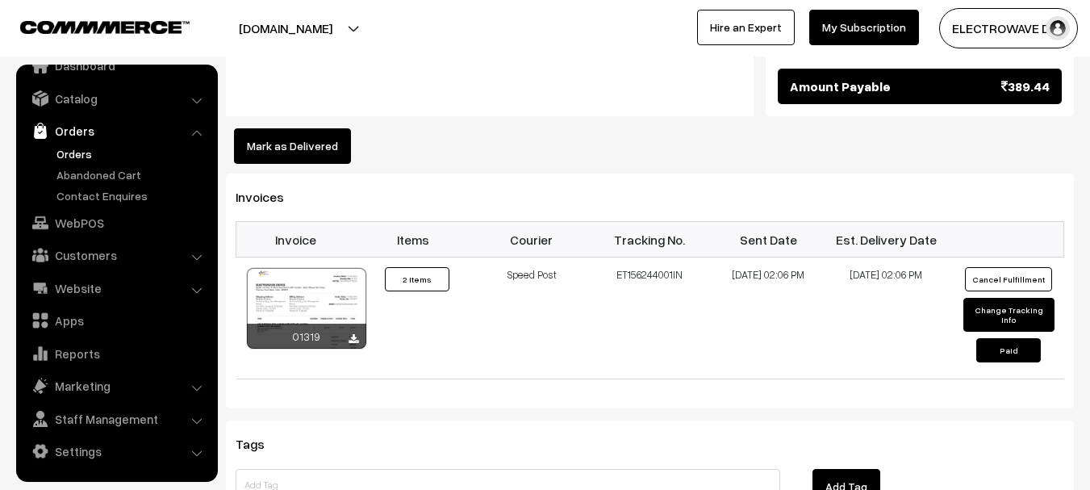
drag, startPoint x: 670, startPoint y: 240, endPoint x: 628, endPoint y: 10, distance: 233.0
click at [661, 257] on td "ET156244001IN" at bounding box center [650, 318] width 119 height 122
click at [71, 150] on link "Orders" at bounding box center [132, 153] width 160 height 17
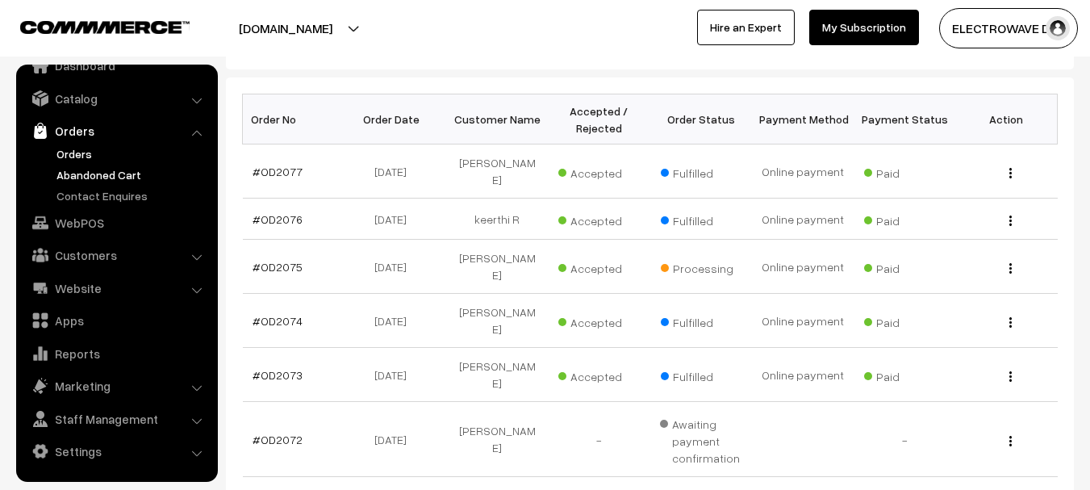
scroll to position [261, 0]
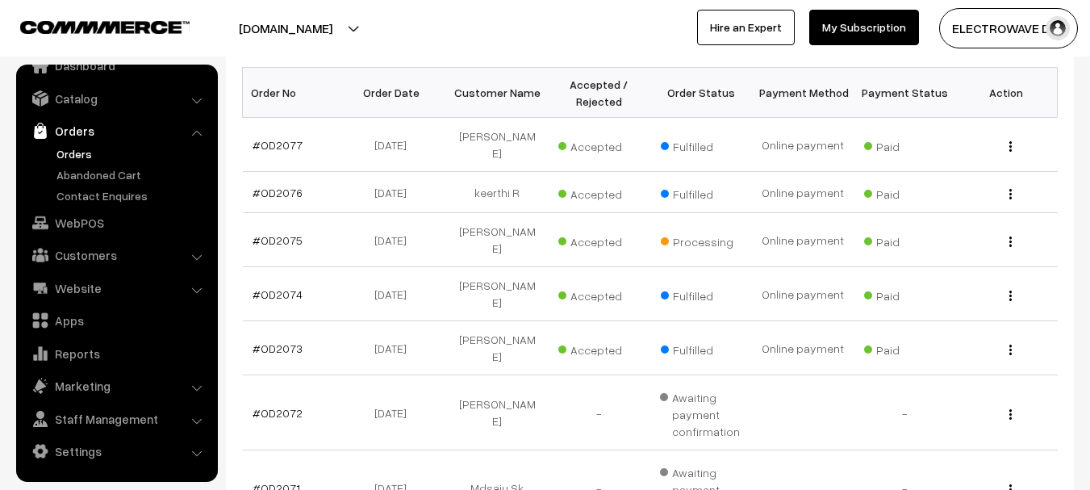
click at [89, 157] on link "Orders" at bounding box center [132, 153] width 160 height 17
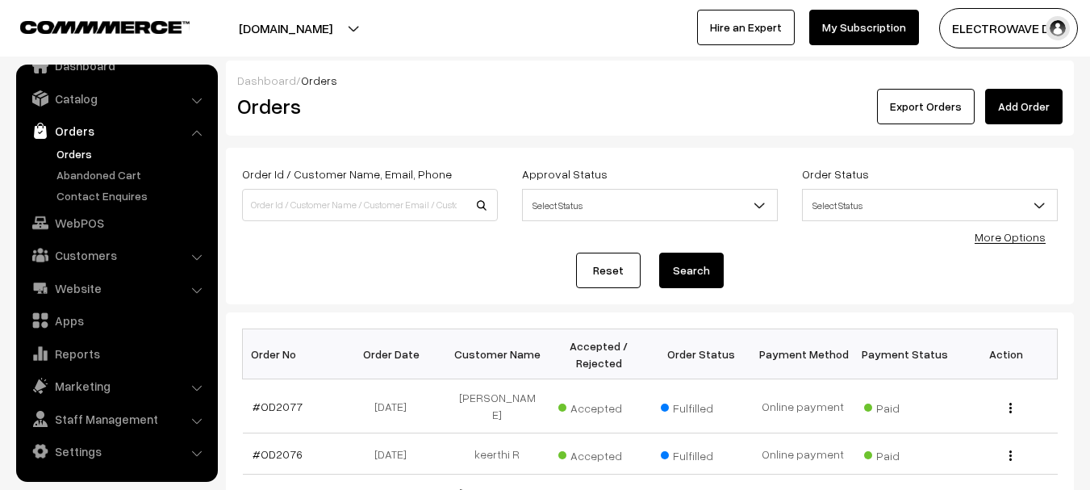
click at [74, 154] on link "Orders" at bounding box center [132, 153] width 160 height 17
click at [342, 46] on button "[DOMAIN_NAME]" at bounding box center [285, 28] width 207 height 40
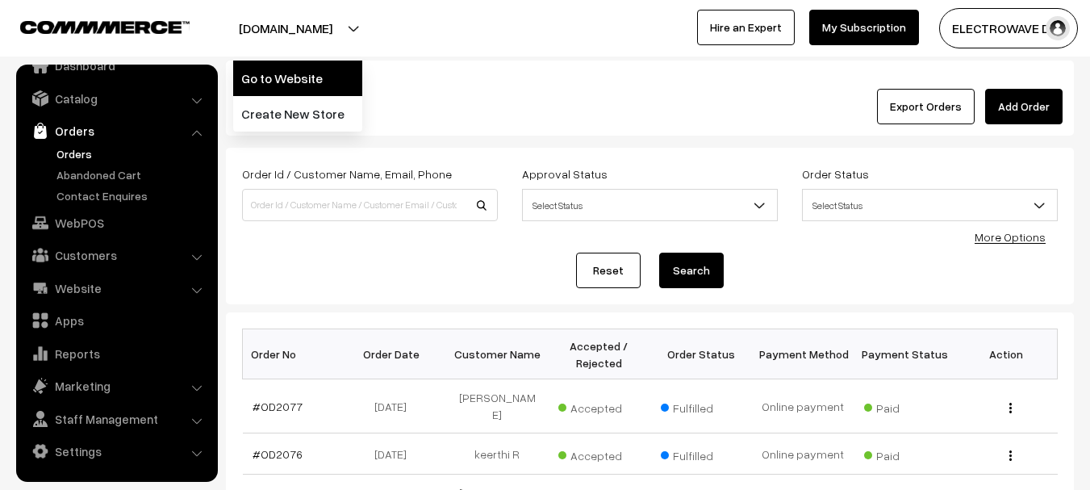
click at [327, 70] on link "Go to Website" at bounding box center [297, 79] width 129 height 36
